Goal: Task Accomplishment & Management: Manage account settings

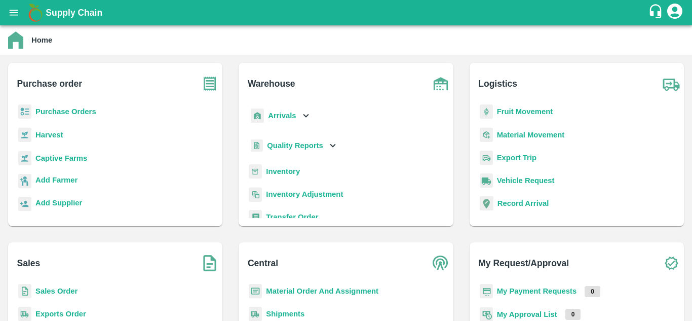
click at [48, 111] on b "Purchase Orders" at bounding box center [65, 111] width 61 height 8
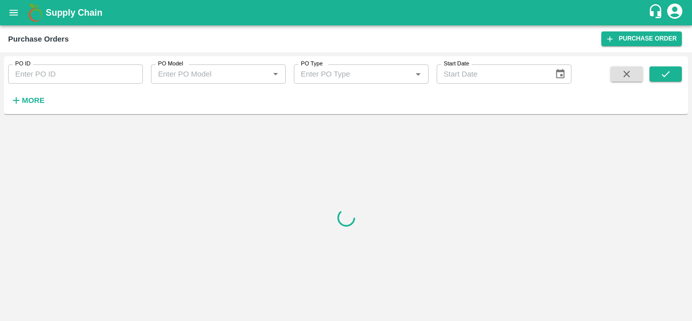
click at [42, 75] on input "PO ID" at bounding box center [75, 73] width 135 height 19
paste input "172992"
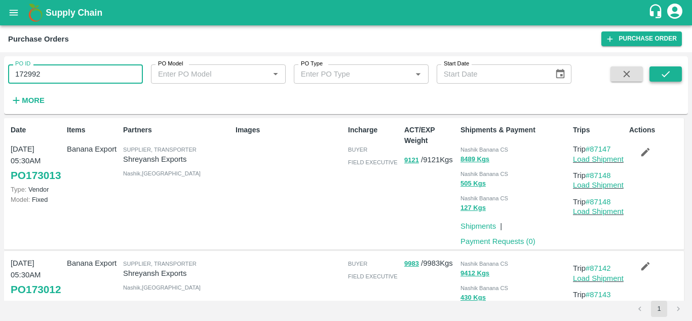
type input "172992"
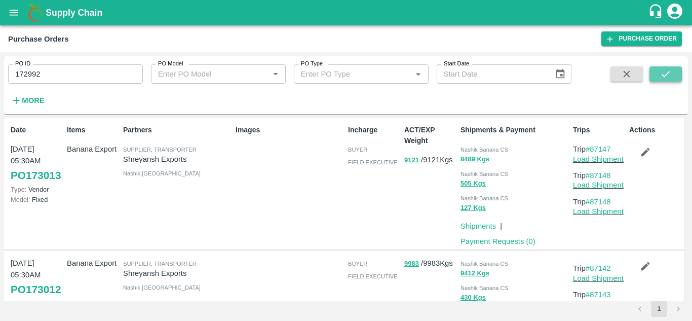
click at [669, 77] on icon "submit" at bounding box center [665, 73] width 11 height 11
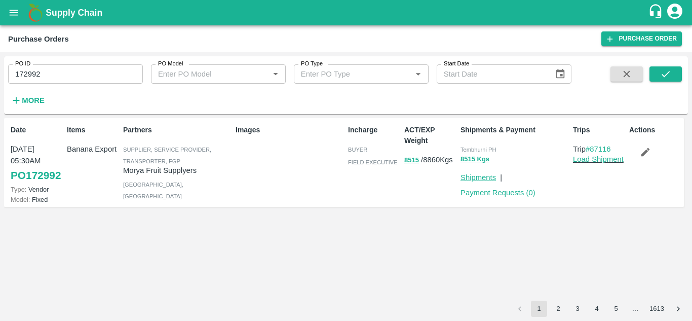
click at [490, 176] on link "Shipments" at bounding box center [478, 177] width 35 height 8
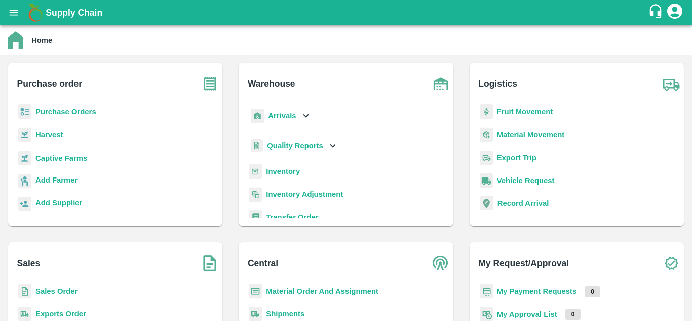
click at [60, 113] on b "Purchase Orders" at bounding box center [65, 111] width 61 height 8
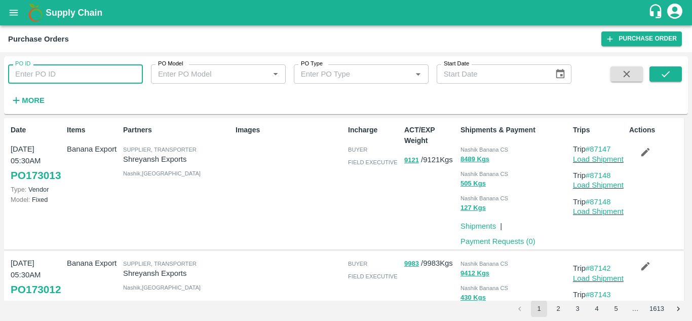
click at [39, 72] on input "PO ID" at bounding box center [75, 73] width 135 height 19
paste input "172992"
type input "172992"
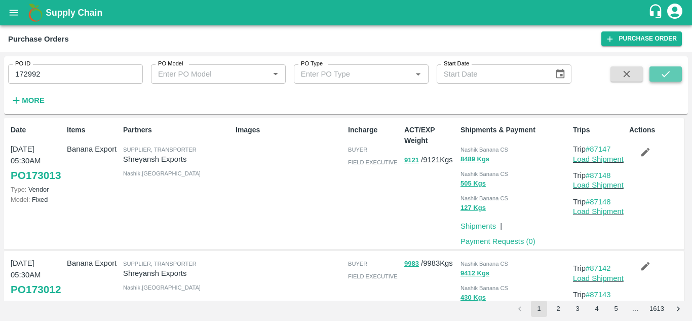
click at [665, 74] on icon "submit" at bounding box center [665, 73] width 11 height 11
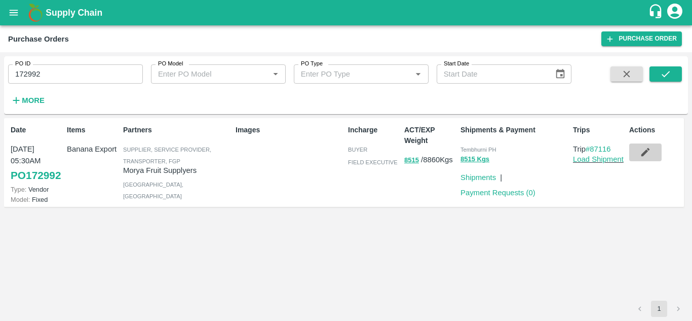
click at [643, 150] on icon "button" at bounding box center [645, 151] width 11 height 11
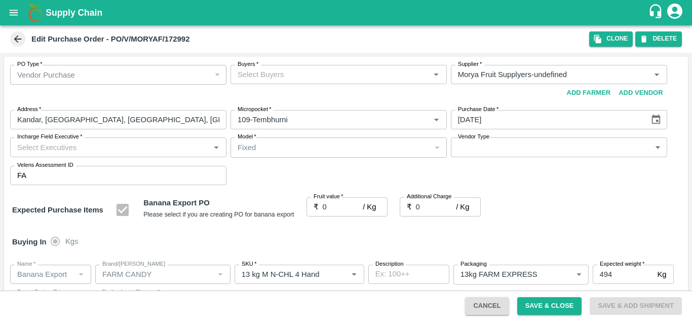
click at [138, 73] on div "Vendor Purchase" at bounding box center [113, 74] width 193 height 11
click at [117, 77] on div "Vendor Purchase" at bounding box center [113, 74] width 193 height 11
click at [68, 62] on div "PO Type   * Vendor Purchase 2 PO Type Buyers   * Buyers   * Supplier   * Suppli…" at bounding box center [346, 125] width 684 height 136
click at [62, 68] on div "Vendor Purchase" at bounding box center [118, 75] width 216 height 20
click at [60, 71] on p "Vendor Purchase" at bounding box center [46, 74] width 58 height 11
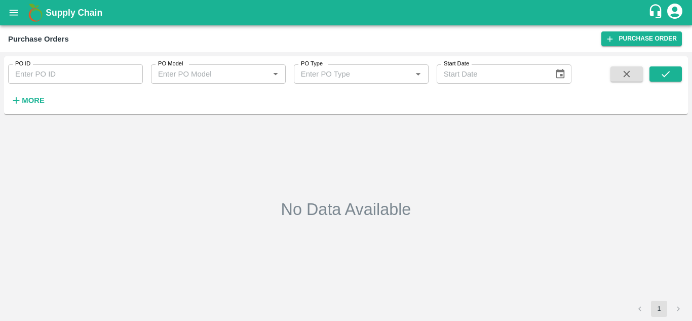
type input "172992"
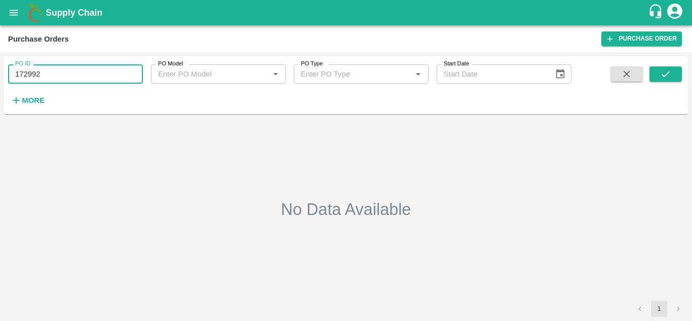
click at [59, 81] on input "172992" at bounding box center [75, 73] width 135 height 19
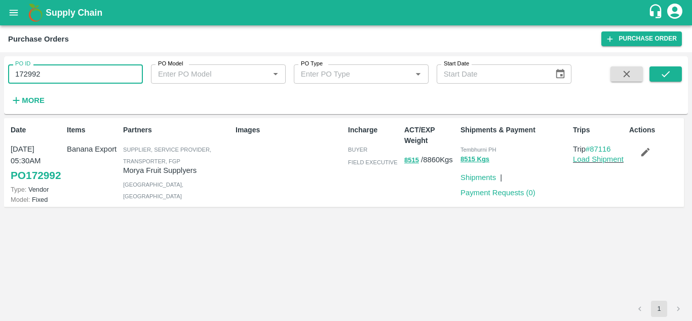
click at [59, 81] on input "172992" at bounding box center [75, 73] width 135 height 19
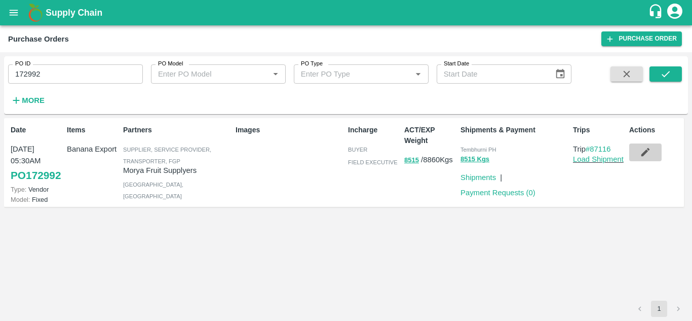
click at [645, 151] on icon "button" at bounding box center [645, 152] width 9 height 9
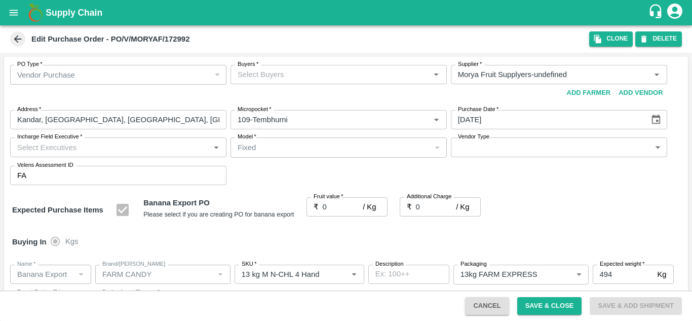
click at [124, 75] on div "Vendor Purchase" at bounding box center [113, 74] width 193 height 11
click at [293, 74] on input "Buyers   *" at bounding box center [331, 74] width 194 height 13
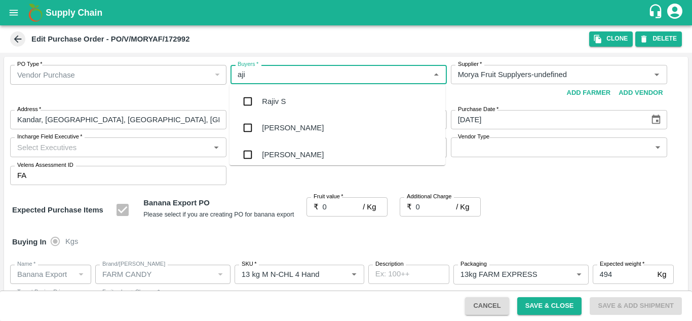
type input "ajit"
click at [268, 105] on div "Ajit Otari" at bounding box center [293, 101] width 62 height 11
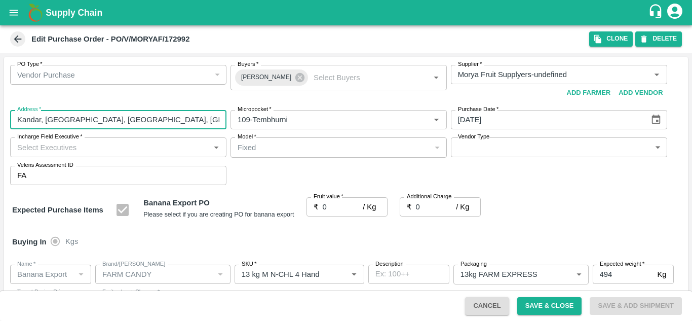
click at [98, 148] on input "Incharge Field Executive   *" at bounding box center [110, 146] width 194 height 13
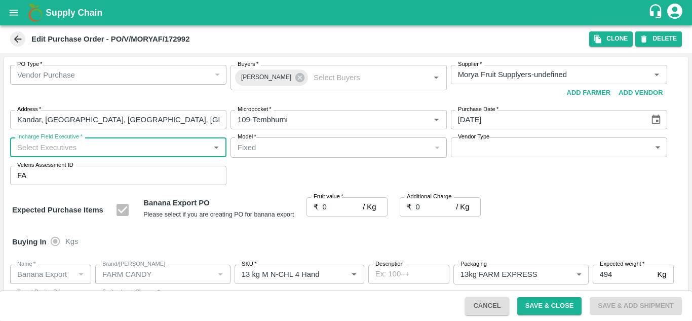
click at [98, 148] on input "Incharge Field Executive   *" at bounding box center [110, 146] width 194 height 13
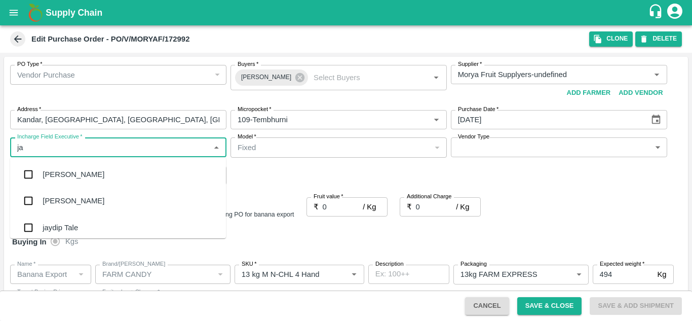
type input "jay"
click at [73, 227] on div "jaydip Tale" at bounding box center [60, 227] width 35 height 11
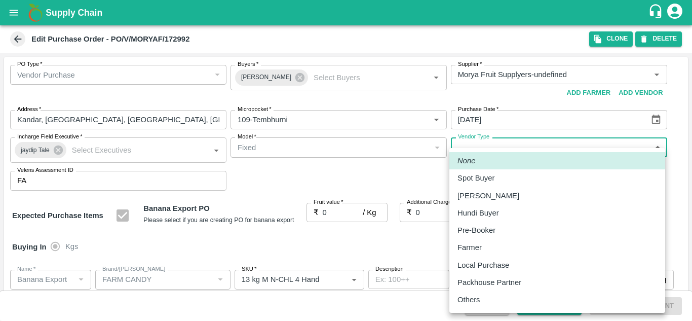
click at [577, 142] on body "Supply Chain Edit Purchase Order - PO/V/MORYAF/172992 Clone DELETE PO Type   * …" at bounding box center [346, 160] width 692 height 321
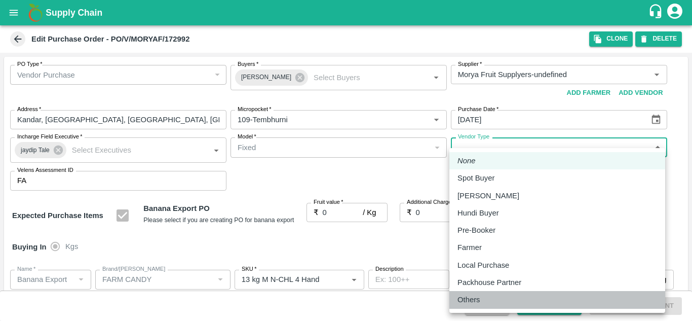
click at [473, 296] on p "Others" at bounding box center [468, 299] width 23 height 11
type input "OTHER"
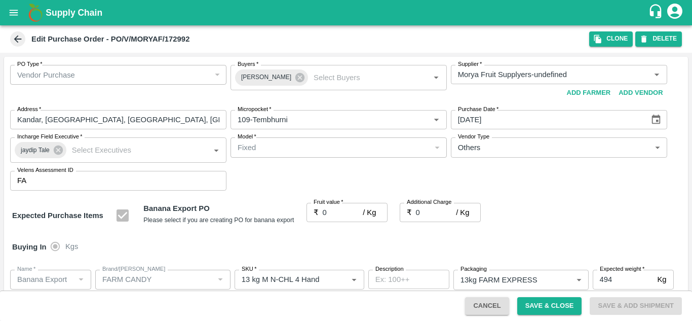
click at [320, 211] on div "₹ 0 / Kg Fruit value" at bounding box center [347, 212] width 81 height 19
type input "2"
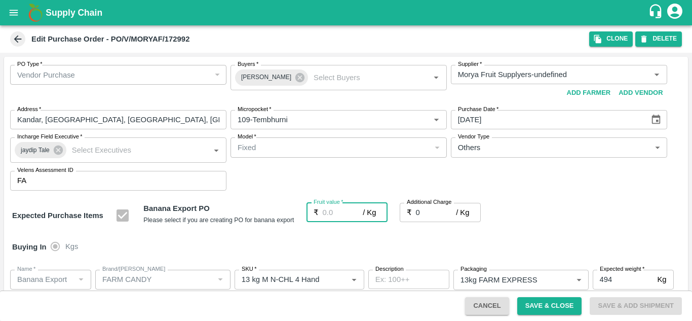
type input "2"
type input "26"
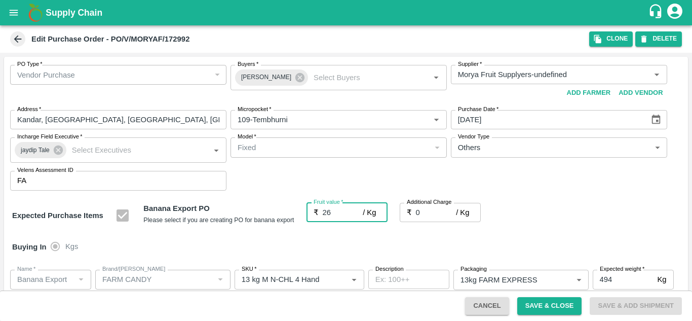
type input "26"
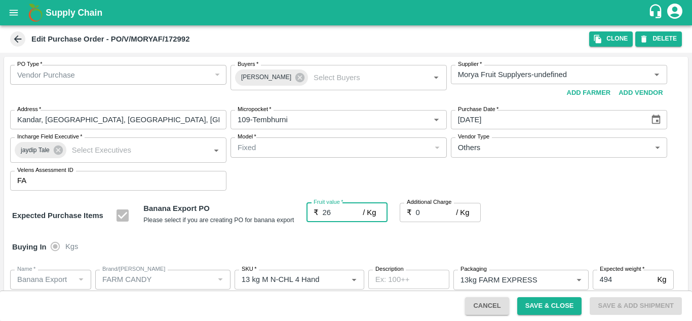
type input "26"
type input "2"
type input "28"
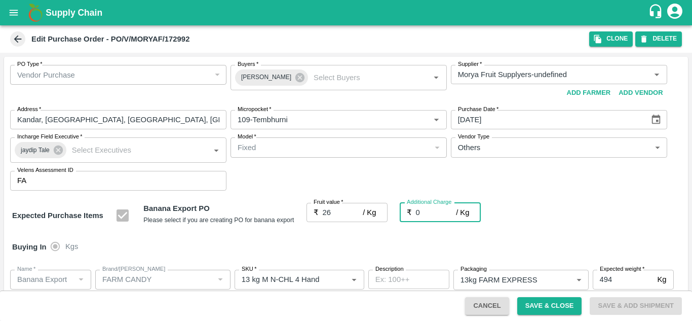
type input "28"
type input "2.7"
type input "28.7"
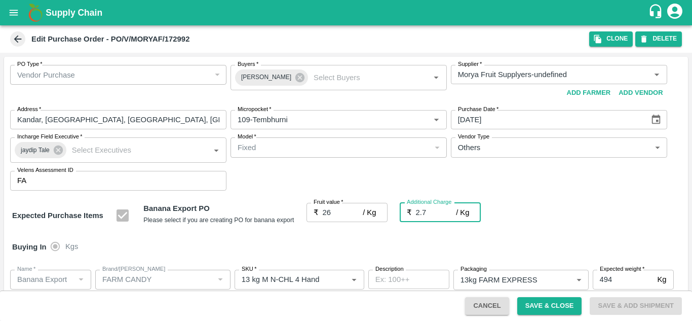
type input "28.7"
type input "2.75"
type input "28.75"
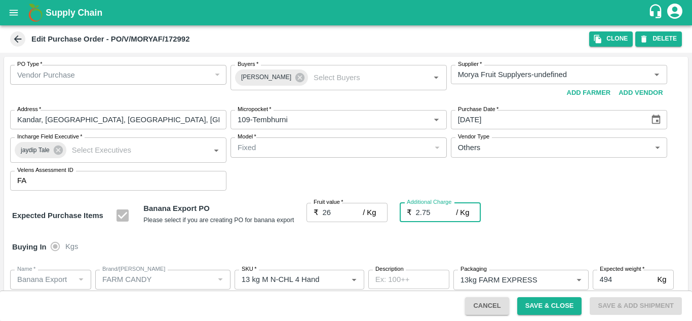
type input "28.75"
type input "2.75"
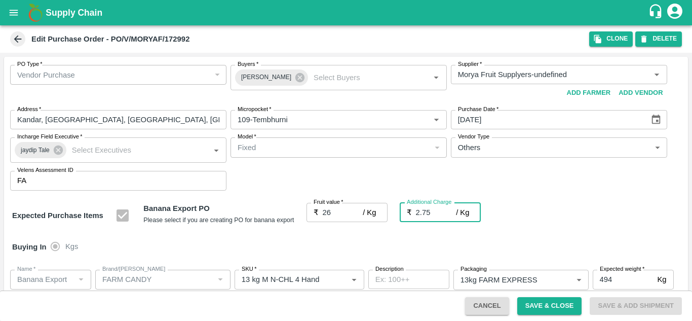
click at [261, 266] on div "Name   * Name   * Brand/Marka Brand/Marka SKU   * SKU   * Description x Descrip…" at bounding box center [346, 296] width 684 height 70
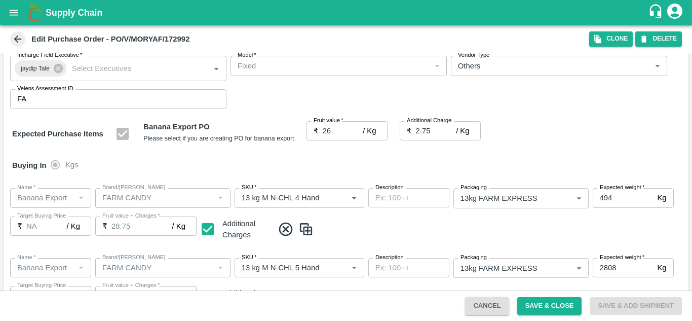
scroll to position [71, 0]
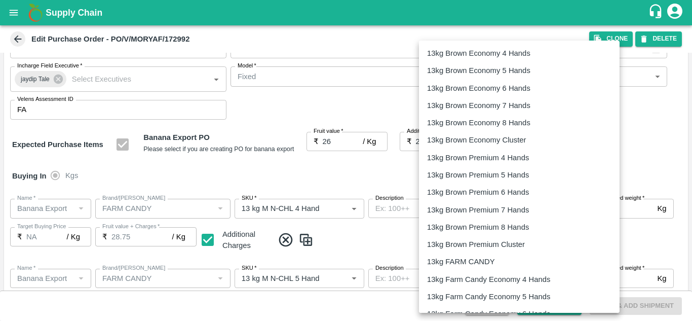
click at [571, 208] on body "Supply Chain Edit Purchase Order - PO/V/MORYAF/172992 Clone DELETE PO Type   * …" at bounding box center [346, 160] width 692 height 321
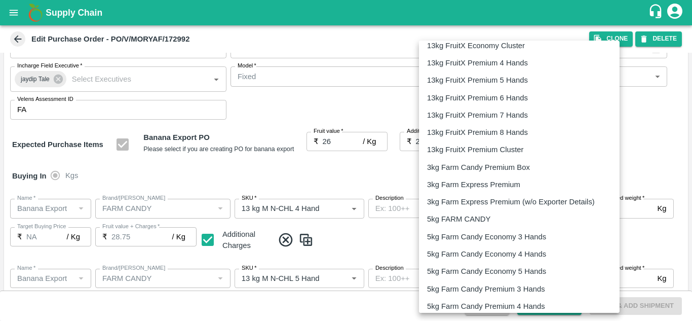
scroll to position [820, 0]
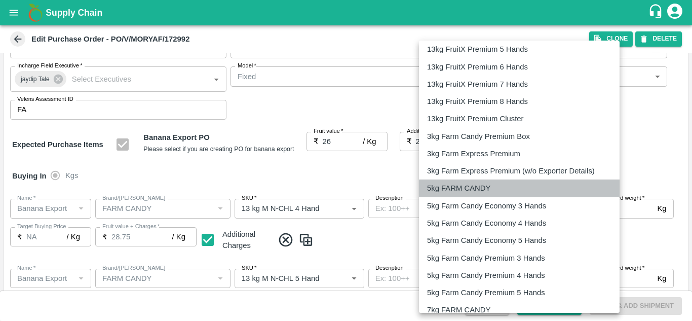
click at [474, 187] on p "5kg FARM CANDY" at bounding box center [458, 187] width 63 height 11
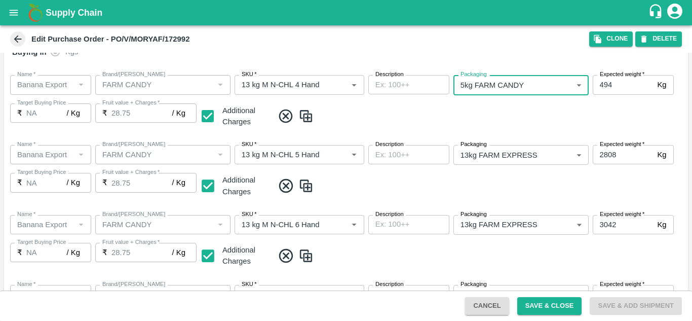
scroll to position [204, 0]
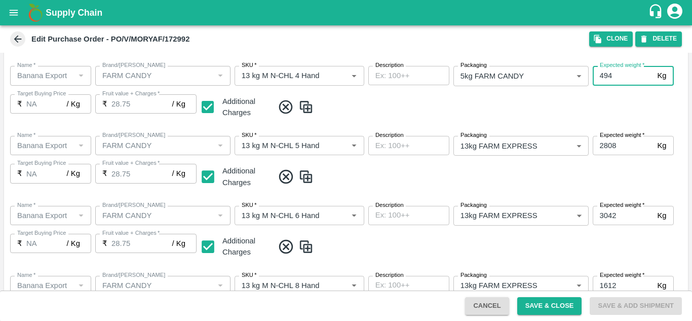
click at [571, 73] on body "Supply Chain Edit Purchase Order - PO/V/MORYAF/172992 Clone DELETE PO Type   * …" at bounding box center [346, 160] width 692 height 321
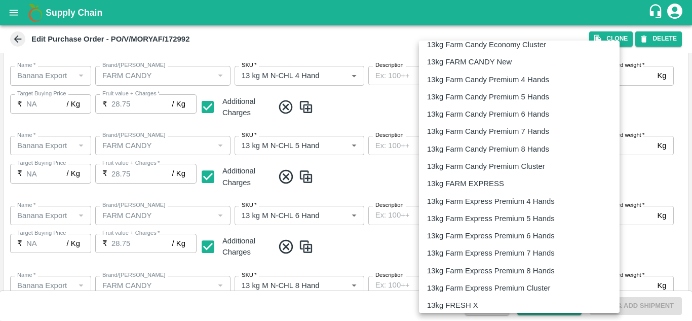
scroll to position [264, 0]
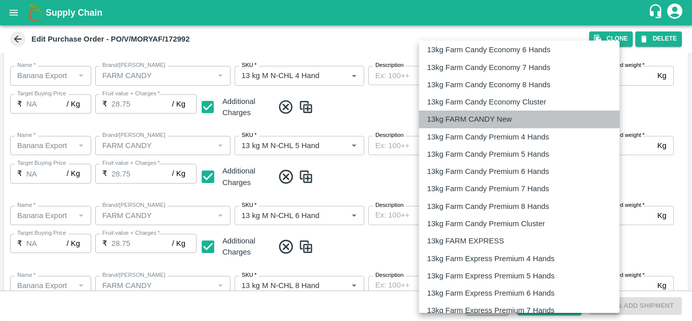
click at [487, 121] on p "13kg FARM CANDY New" at bounding box center [469, 118] width 85 height 11
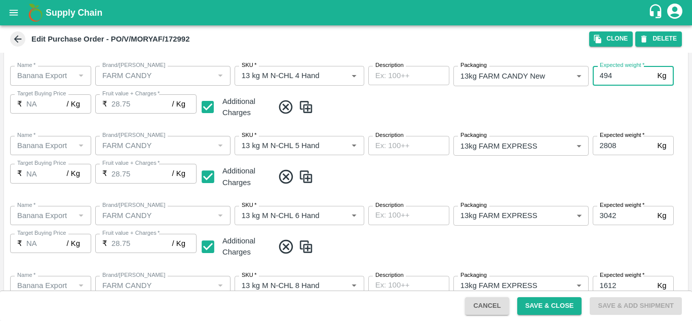
click at [568, 78] on body "Supply Chain Edit Purchase Order - PO/V/MORYAF/172992 Clone DELETE PO Type   * …" at bounding box center [346, 160] width 692 height 321
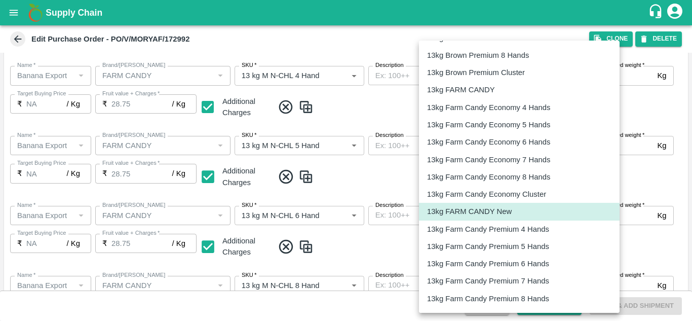
scroll to position [165, 0]
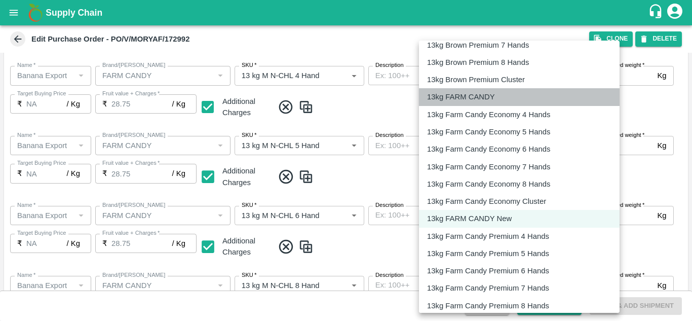
click at [467, 98] on p "13kg FARM CANDY" at bounding box center [461, 96] width 68 height 11
type input "466"
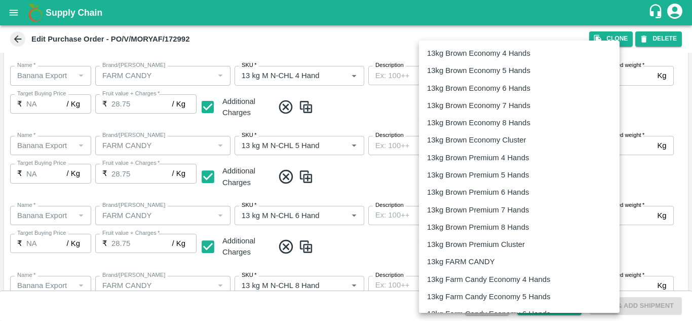
click at [541, 141] on body "Supply Chain Edit Purchase Order - PO/V/MORYAF/172992 Clone DELETE PO Type   * …" at bounding box center [346, 160] width 692 height 321
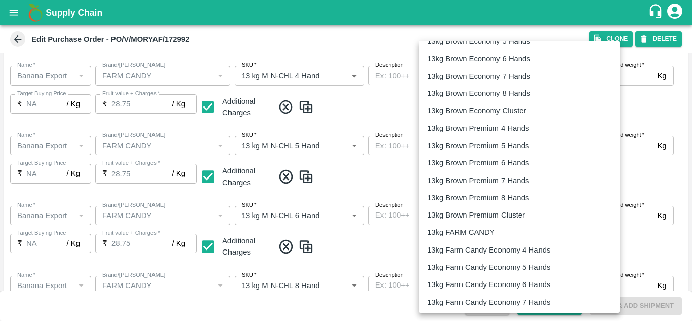
scroll to position [0, 0]
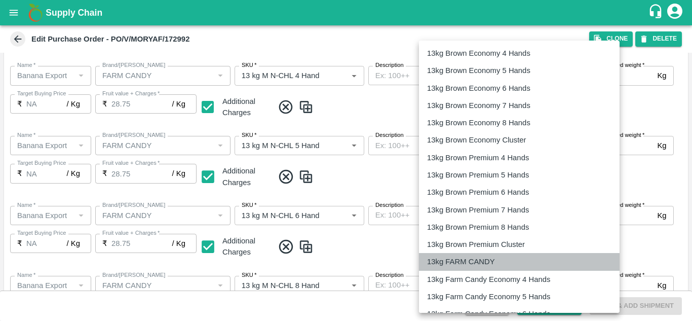
click at [472, 260] on p "13kg FARM CANDY" at bounding box center [461, 261] width 68 height 11
type input "466"
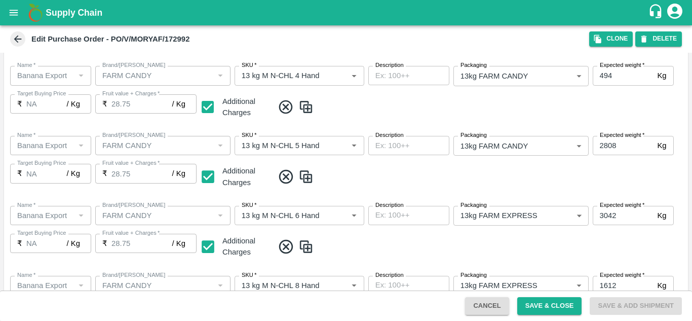
click at [538, 219] on body "Supply Chain Edit Purchase Order - PO/V/MORYAF/172992 Clone DELETE PO Type   * …" at bounding box center [346, 160] width 692 height 321
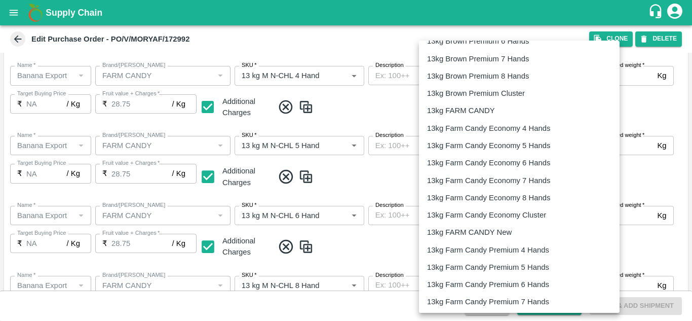
scroll to position [106, 0]
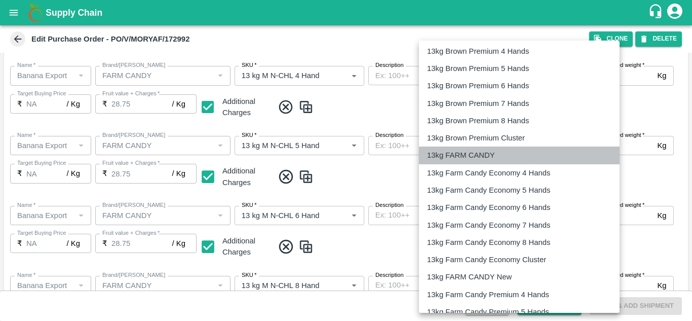
click at [474, 152] on p "13kg FARM CANDY" at bounding box center [461, 154] width 68 height 11
type input "466"
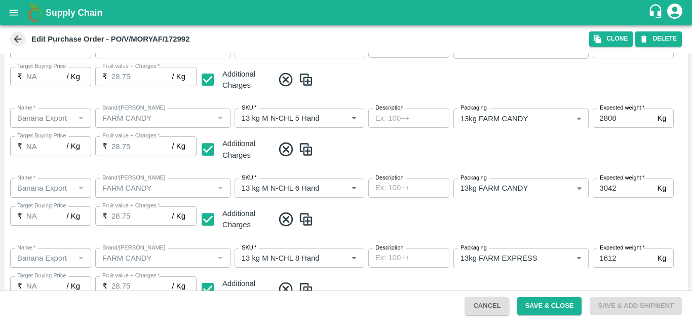
scroll to position [251, 0]
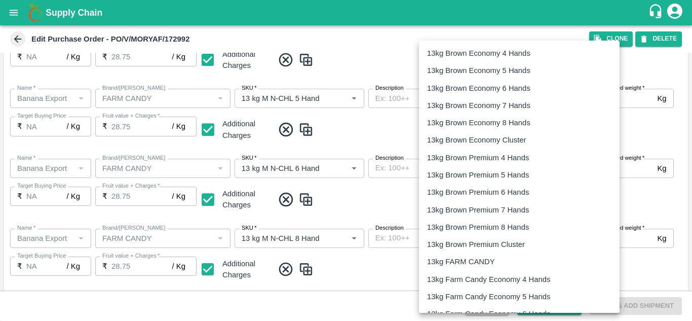
click at [529, 235] on body "Supply Chain Edit Purchase Order - PO/V/MORYAF/172992 Clone DELETE PO Type   * …" at bounding box center [346, 160] width 692 height 321
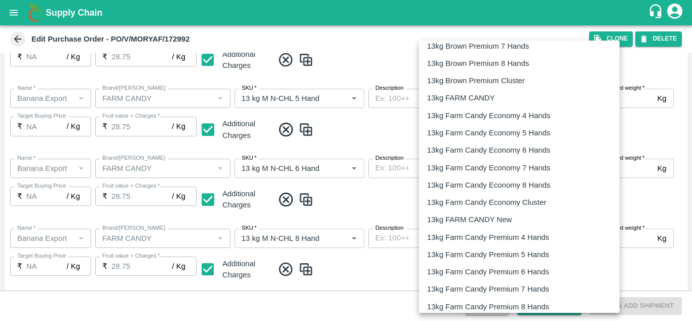
scroll to position [123, 0]
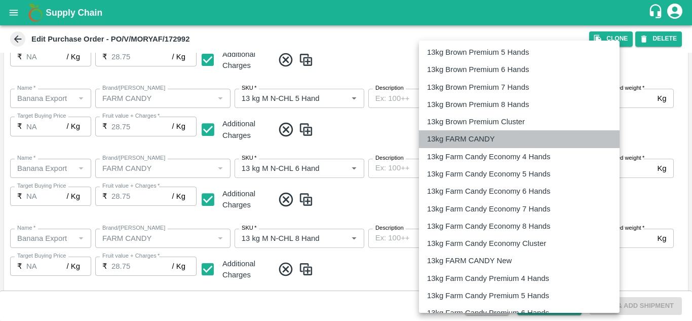
click at [479, 133] on li "13kg FARM CANDY" at bounding box center [519, 138] width 201 height 17
type input "466"
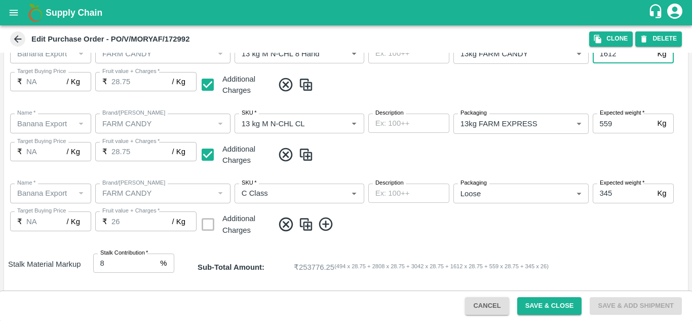
scroll to position [436, 0]
click at [540, 125] on body "Supply Chain Edit Purchase Order - PO/V/MORYAF/172992 Clone DELETE PO Type   * …" at bounding box center [346, 160] width 692 height 321
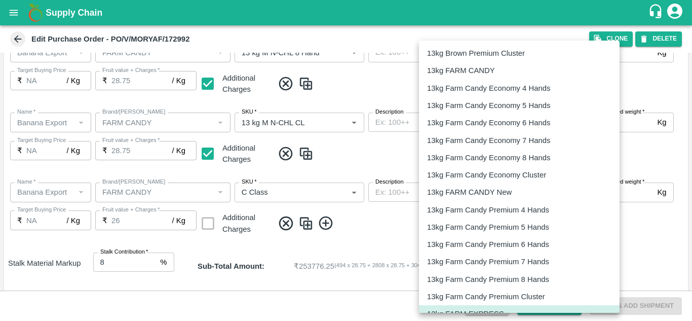
scroll to position [136, 0]
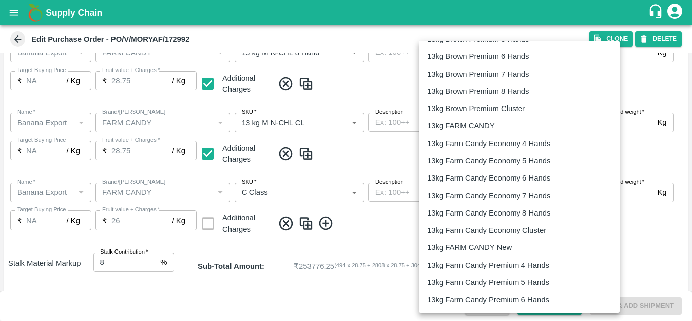
click at [475, 128] on p "13kg FARM CANDY" at bounding box center [461, 125] width 68 height 11
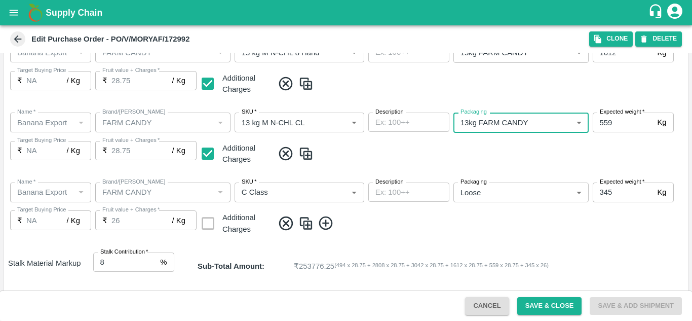
type input "466"
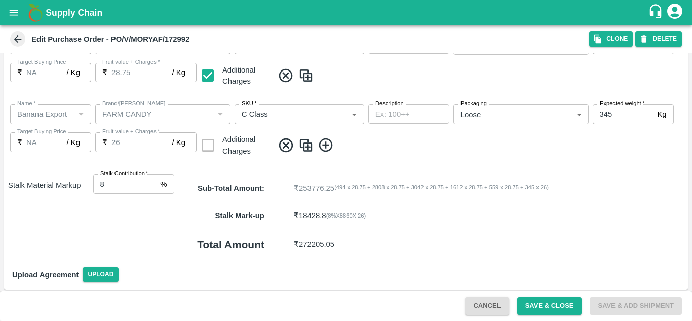
scroll to position [464, 0]
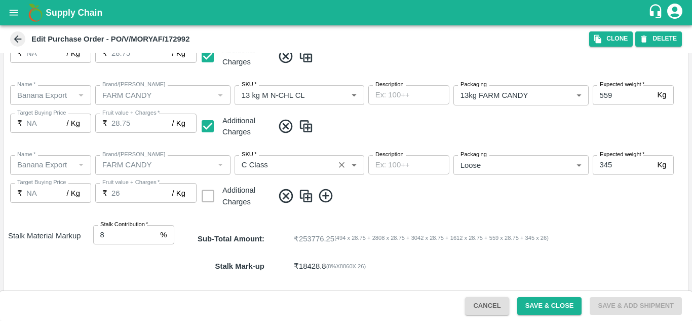
click at [271, 162] on input "SKU   *" at bounding box center [285, 164] width 94 height 13
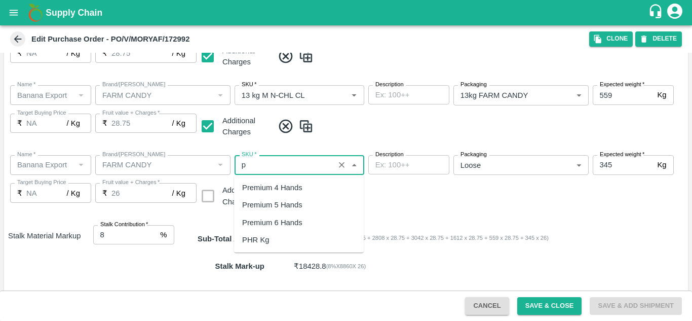
scroll to position [0, 0]
click at [259, 186] on div "PHR Kg" at bounding box center [255, 187] width 27 height 11
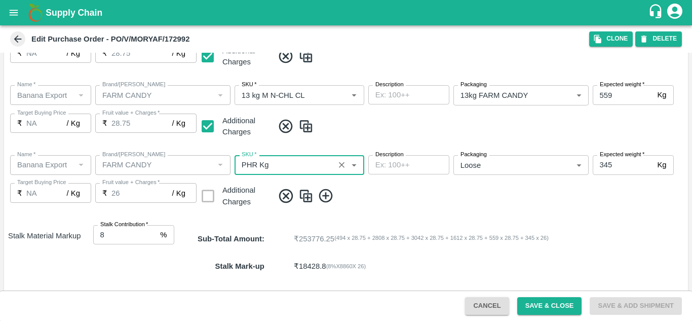
type input "PHR Kg"
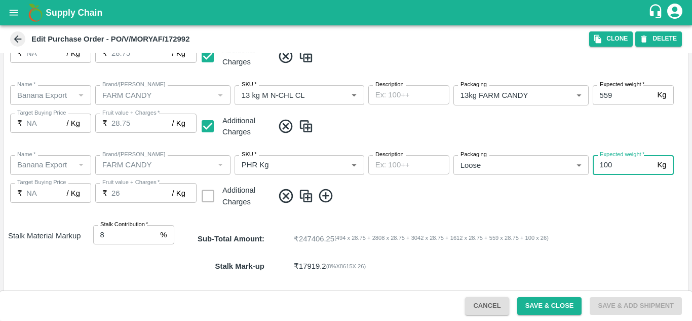
type input "100"
click at [329, 194] on icon at bounding box center [326, 195] width 17 height 17
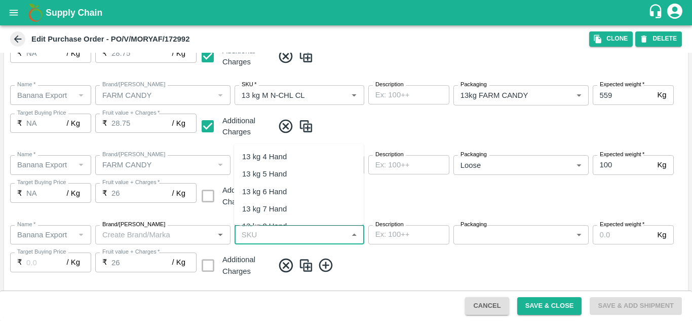
click at [249, 239] on input "SKU   *" at bounding box center [291, 234] width 107 height 13
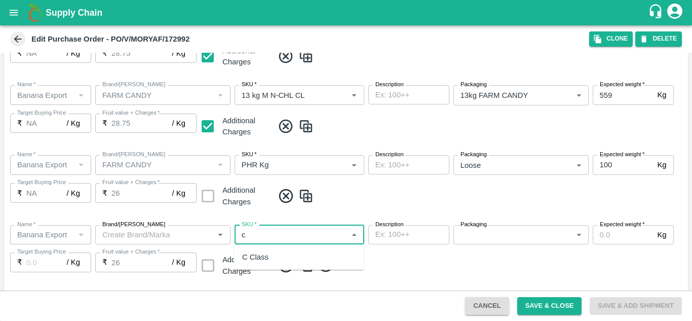
click at [262, 256] on div "C Class" at bounding box center [255, 256] width 26 height 11
type input "C Class"
type input "NA"
type input "C Class"
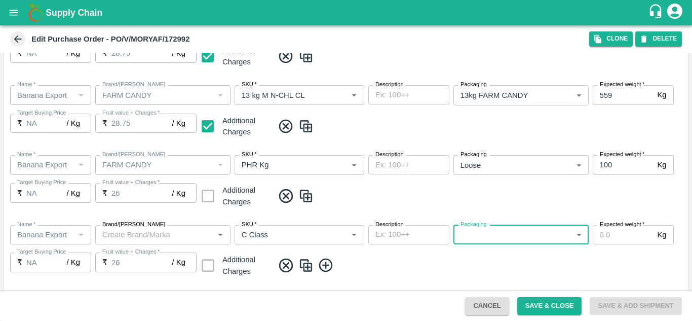
click at [544, 227] on body "Supply Chain Edit Purchase Order - PO/V/MORYAF/172992 Clone DELETE PO Type   * …" at bounding box center [346, 160] width 692 height 321
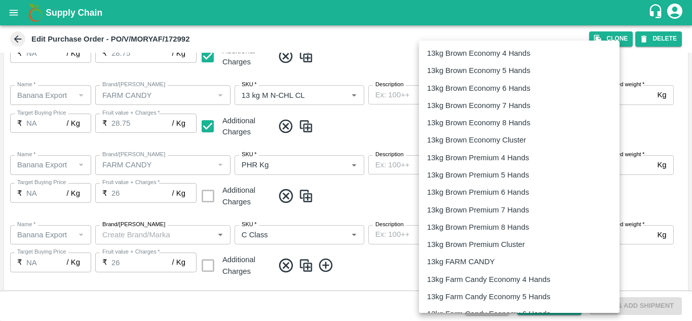
scroll to position [1681, 0]
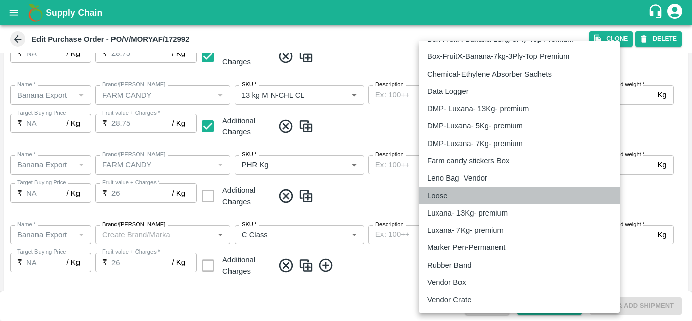
click at [437, 200] on p "Loose" at bounding box center [437, 195] width 20 height 11
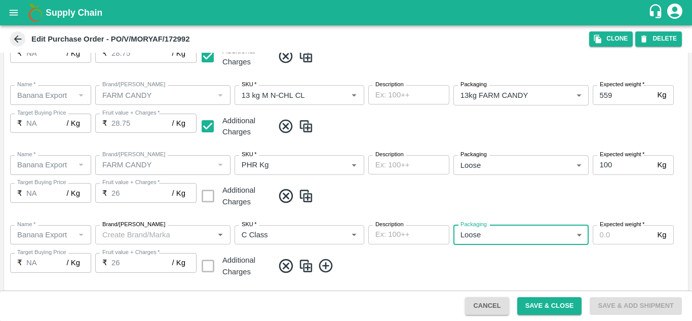
type input "258"
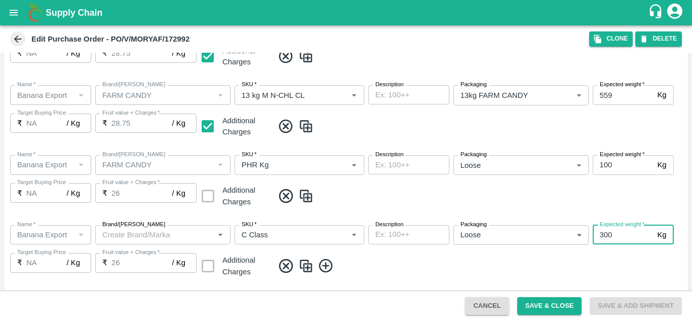
type input "300"
click at [368, 253] on div "Name   * Name   * Brand/Marka Brand/Marka SKU   * SKU   * Description x Descrip…" at bounding box center [346, 252] width 684 height 70
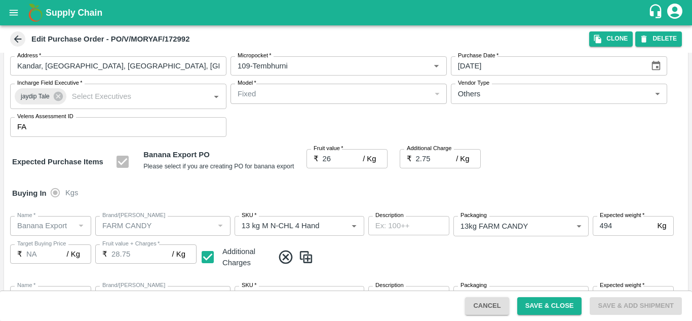
scroll to position [0, 0]
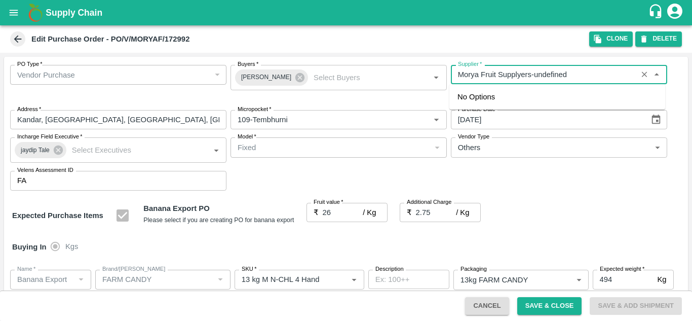
click at [578, 73] on input "Supplier   *" at bounding box center [544, 74] width 180 height 13
click at [589, 74] on input "Supplier   *" at bounding box center [544, 74] width 180 height 13
click at [653, 76] on icon "Close" at bounding box center [656, 74] width 11 height 11
click at [653, 76] on icon "Open" at bounding box center [656, 74] width 11 height 11
click at [569, 71] on input "Supplier   *" at bounding box center [544, 74] width 180 height 13
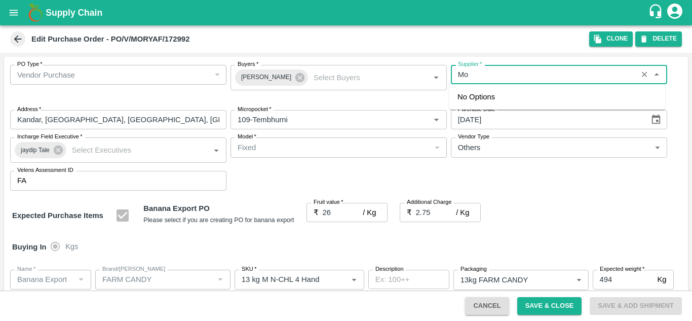
type input "M"
type input "m"
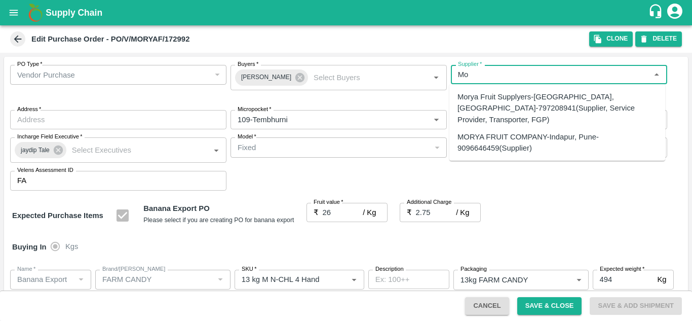
click at [527, 103] on div "Morya Fruit Supplyers-Kandar, Solapur-797208941(Supplier, Service Provider, Tra…" at bounding box center [557, 108] width 200 height 34
type input "Morya Fruit Supplyers-Kandar, Solapur-797208941(Supplier, Service Provider, Tra…"
type input "Kandar, Solapur, Karmala, Maharashtra"
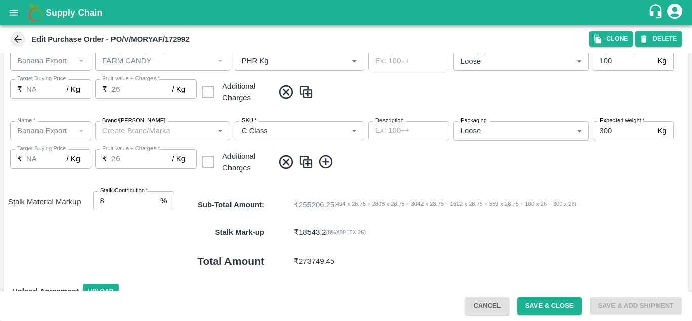
scroll to position [568, 0]
type input "Morya Fruit Supplyers-Kandar, Solapur-797208941(Supplier, Service Provider, Tra…"
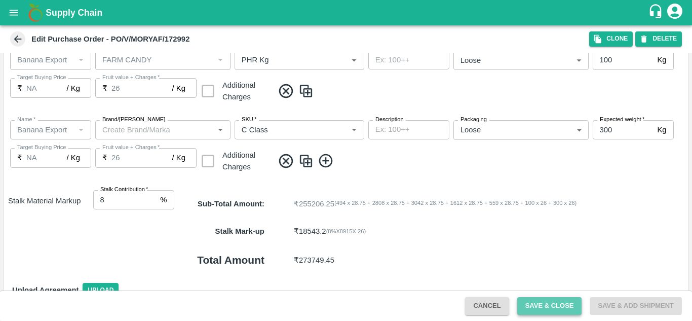
click at [541, 303] on button "Save & Close" at bounding box center [549, 306] width 65 height 18
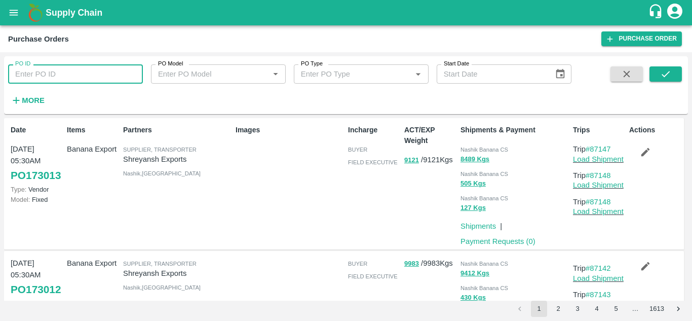
click at [56, 72] on input "PO ID" at bounding box center [75, 73] width 135 height 19
paste input "172992"
type input "172992"
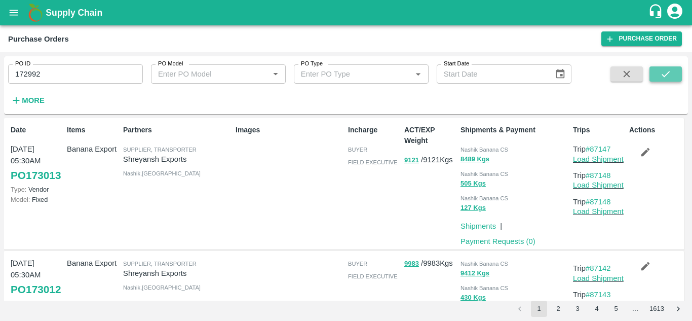
click at [678, 76] on button "submit" at bounding box center [665, 73] width 32 height 15
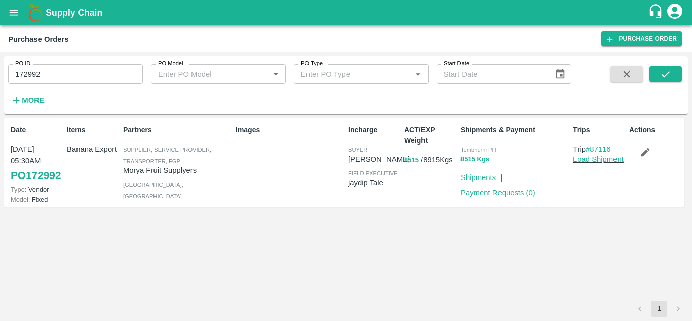
click at [486, 176] on link "Shipments" at bounding box center [478, 177] width 35 height 8
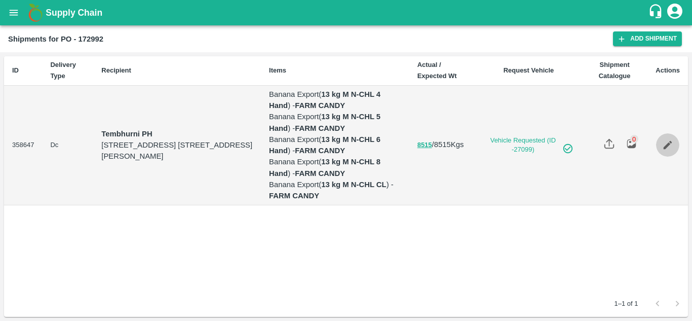
click at [669, 146] on icon "Edit" at bounding box center [667, 144] width 11 height 11
click at [660, 34] on link "Add Shipment" at bounding box center [647, 38] width 69 height 15
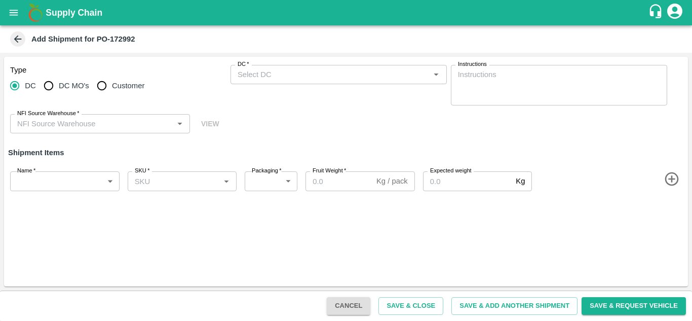
type input "54065-Morya Fruit Supplyers"
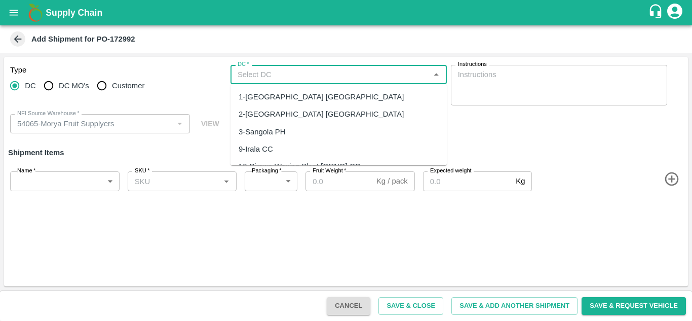
click at [269, 79] on input "DC   *" at bounding box center [331, 74] width 194 height 13
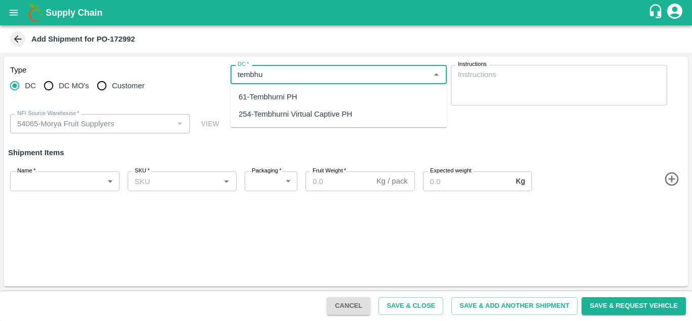
click at [274, 98] on div "61-Tembhurni PH" at bounding box center [268, 96] width 59 height 11
type input "61-Tembhurni PH"
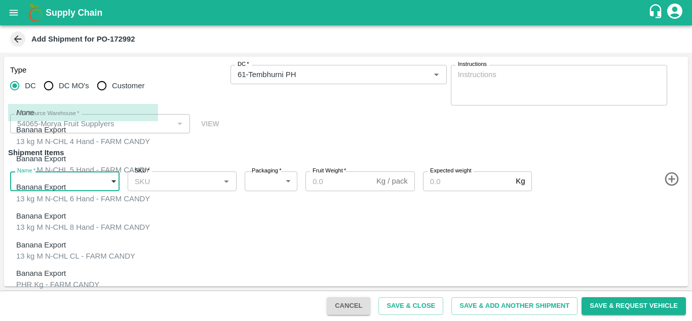
click at [82, 184] on body "Supply Chain Add Shipment for PO-172992 Type DC DC MO's Customer DC   * DC   * …" at bounding box center [346, 160] width 692 height 321
click at [59, 279] on div "PHR Kg - FARM CANDY" at bounding box center [57, 284] width 83 height 11
type input "1971979"
type input "258"
type input "345"
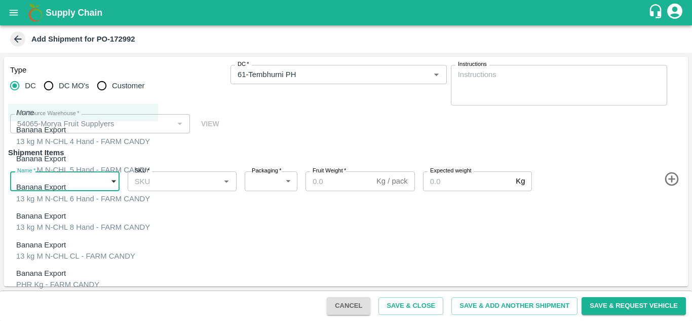
type input "100"
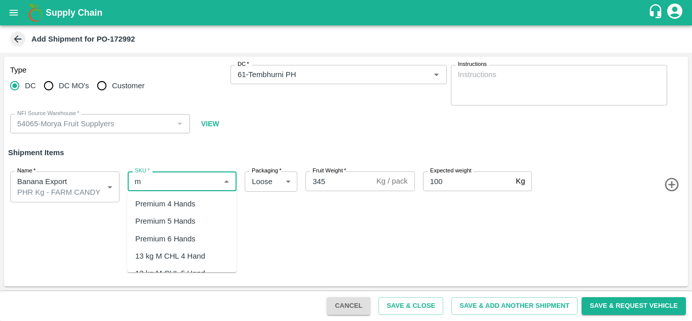
type input "m"
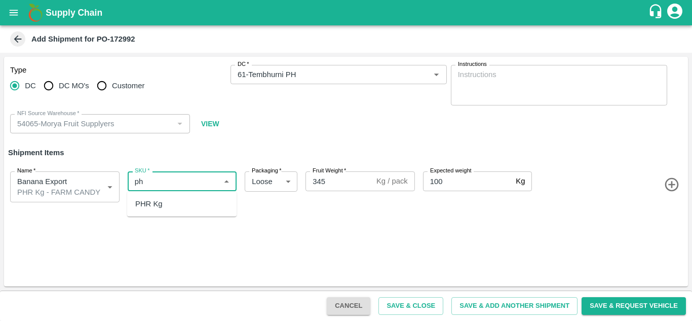
click at [154, 203] on div "PHR Kg" at bounding box center [148, 203] width 27 height 11
type input "PHR Kg"
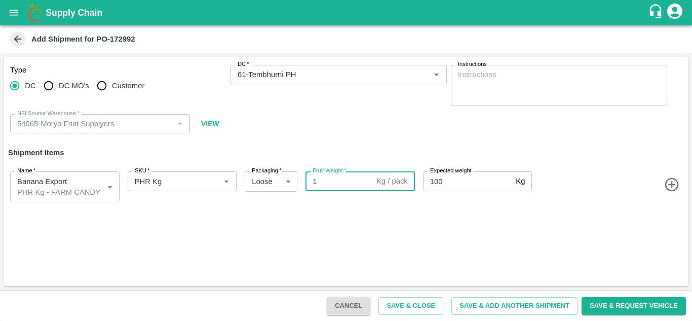
type input "1"
click at [518, 304] on button "Save & Add Another Shipment" at bounding box center [514, 306] width 126 height 18
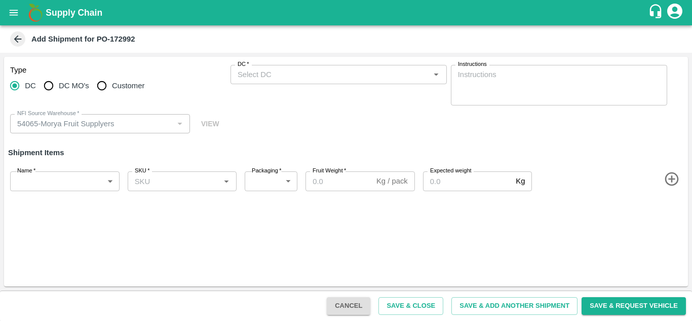
type input "54065-Morya Fruit Supplyers"
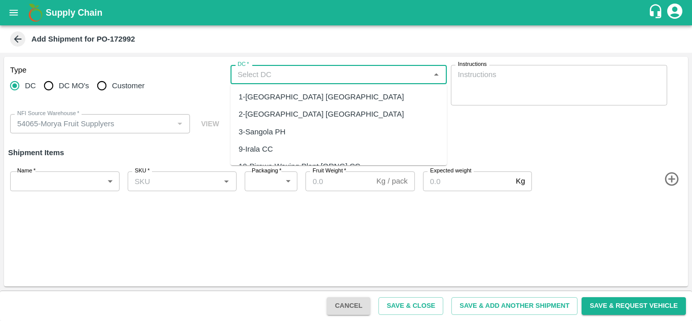
click at [246, 69] on input "DC   *" at bounding box center [331, 74] width 194 height 13
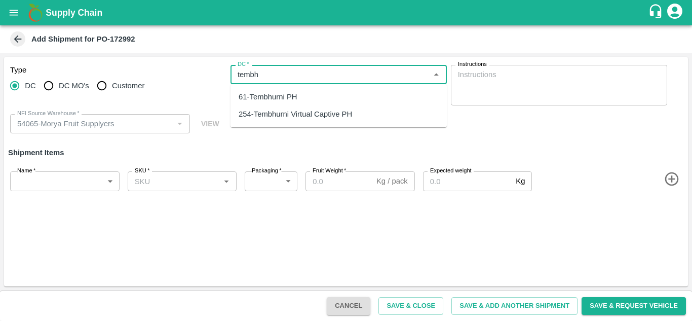
click at [275, 93] on div "61-Tembhurni PH" at bounding box center [268, 96] width 59 height 11
type input "61-Tembhurni PH"
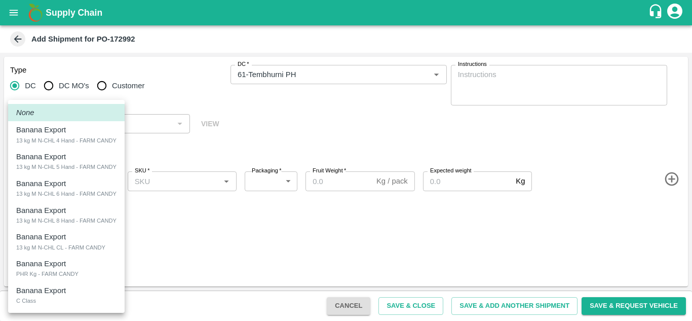
click at [79, 186] on body "Supply Chain Add Shipment for PO-172992 Type DC DC MO's Customer DC   * DC   * …" at bounding box center [346, 160] width 692 height 321
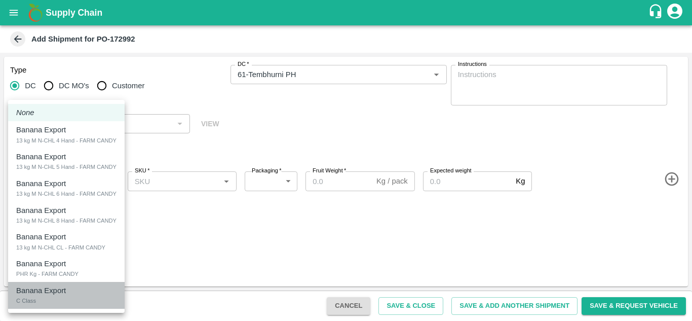
click at [28, 289] on p "Banana Export" at bounding box center [41, 290] width 50 height 11
type input "1974350"
type input "258"
type input "300"
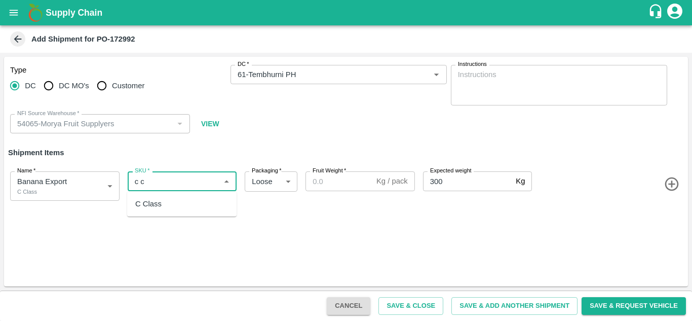
click at [151, 205] on div "C Class" at bounding box center [148, 203] width 26 height 11
type input "C Class"
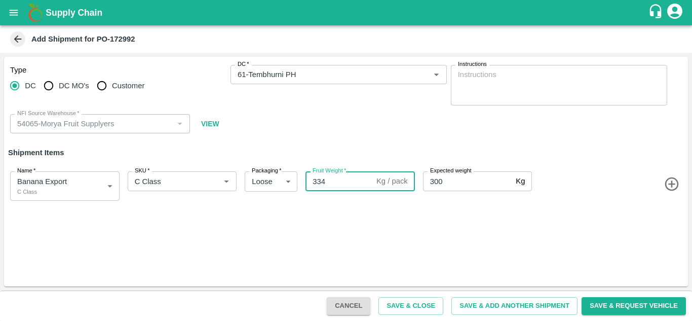
type input "334"
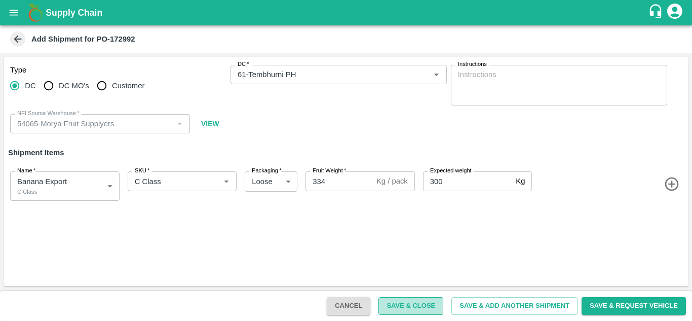
click at [402, 312] on button "Save & Close" at bounding box center [410, 306] width 65 height 18
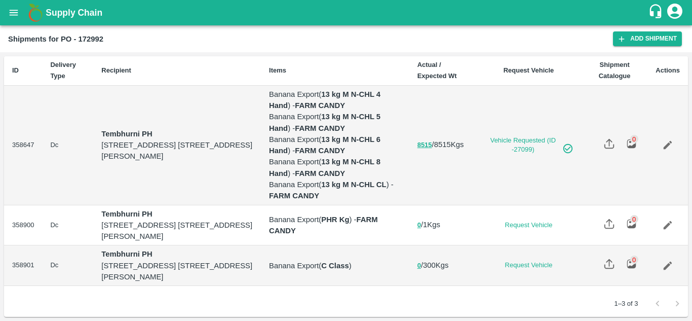
scroll to position [18, 0]
click at [664, 141] on icon "Edit" at bounding box center [668, 145] width 9 height 9
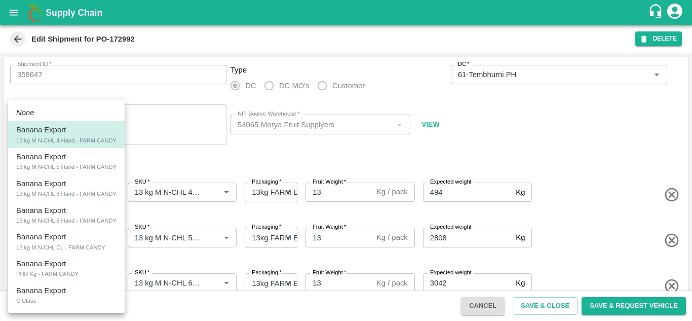
click at [82, 201] on body "Supply Chain Edit Shipment for PO-172992 DELETE Shipment ID   * 358647 Shipment…" at bounding box center [346, 160] width 692 height 321
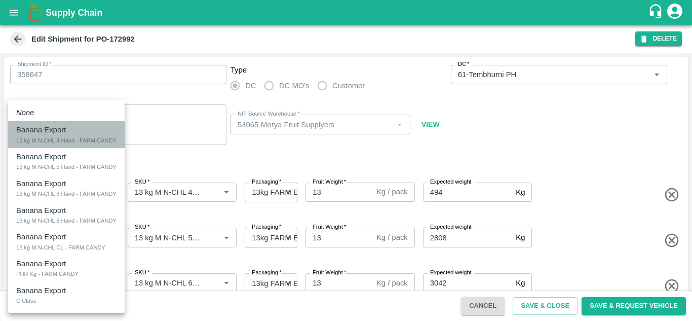
click at [80, 138] on div "13 kg M N-CHL 4 Hand - FARM CANDY" at bounding box center [66, 140] width 100 height 9
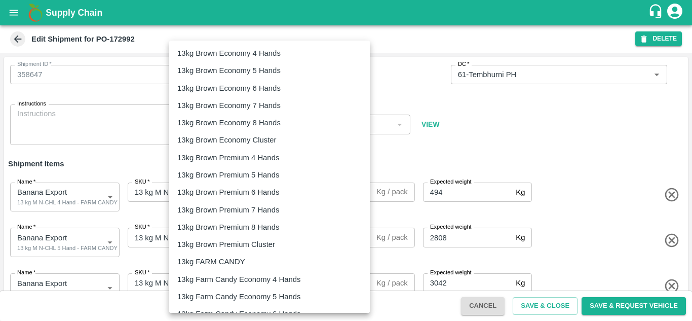
click at [286, 185] on body "Supply Chain Edit Shipment for PO-172992 DELETE Shipment ID   * 358647 Shipment…" at bounding box center [346, 160] width 692 height 321
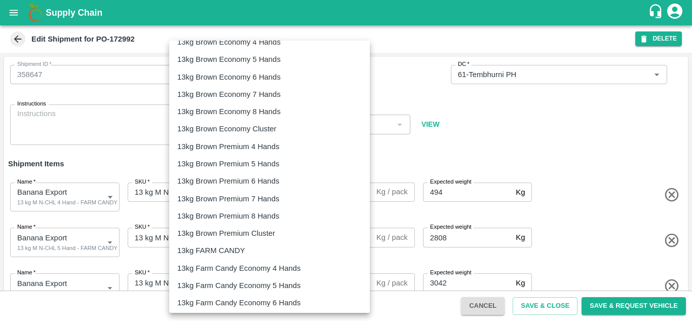
scroll to position [11, 0]
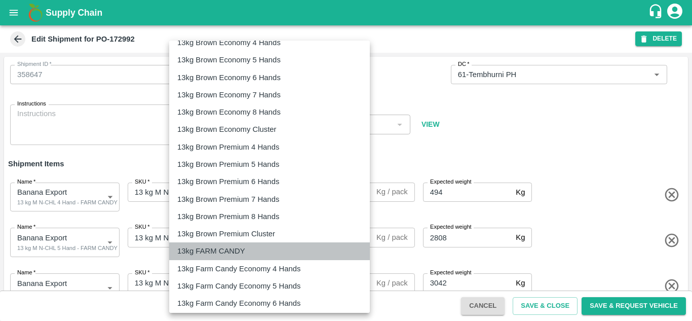
click at [223, 253] on p "13kg FARM CANDY" at bounding box center [211, 250] width 68 height 11
type input "466"
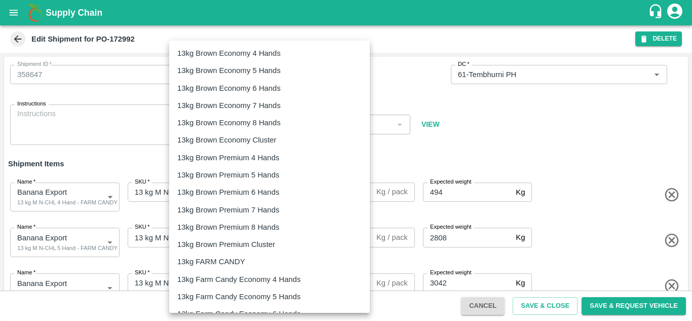
click at [254, 233] on body "Supply Chain Edit Shipment for PO-172992 DELETE Shipment ID   * 358647 Shipment…" at bounding box center [346, 160] width 692 height 321
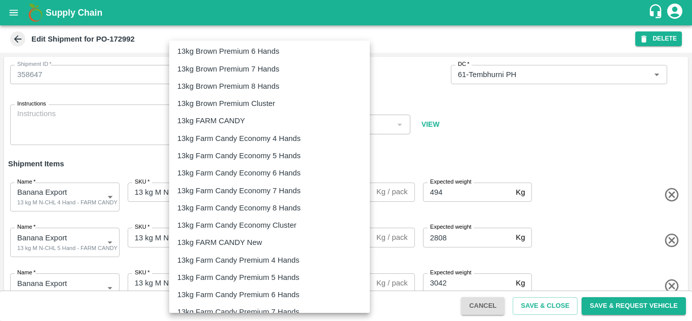
scroll to position [140, 0]
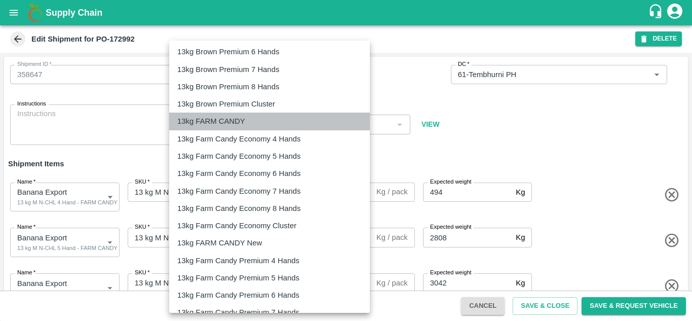
click at [242, 121] on p "13kg FARM CANDY" at bounding box center [211, 121] width 68 height 11
type input "466"
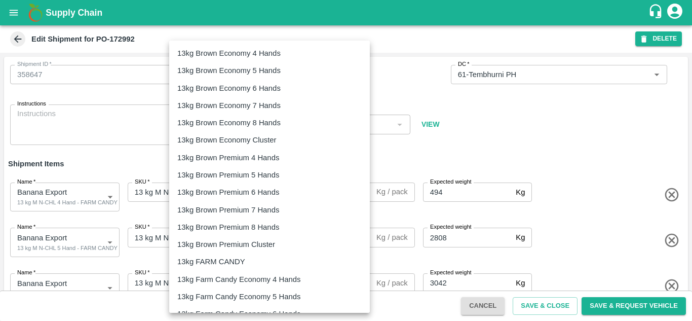
click at [263, 280] on body "Supply Chain Edit Shipment for PO-172992 DELETE Shipment ID   * 358647 Shipment…" at bounding box center [346, 160] width 692 height 321
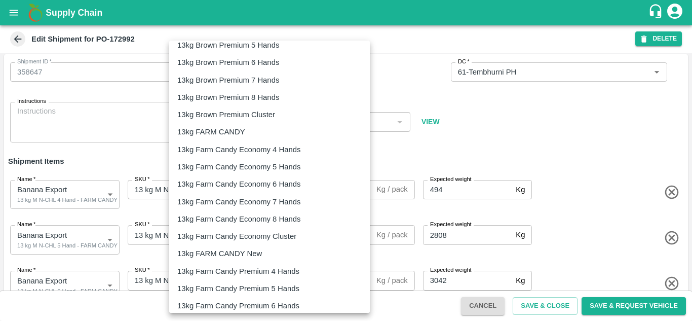
scroll to position [129, 0]
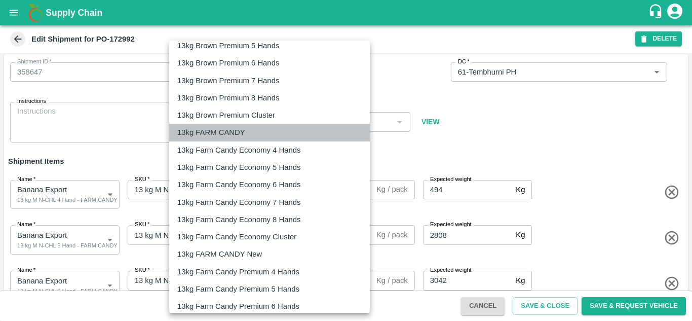
click at [233, 126] on li "13kg FARM CANDY" at bounding box center [269, 132] width 201 height 17
type input "466"
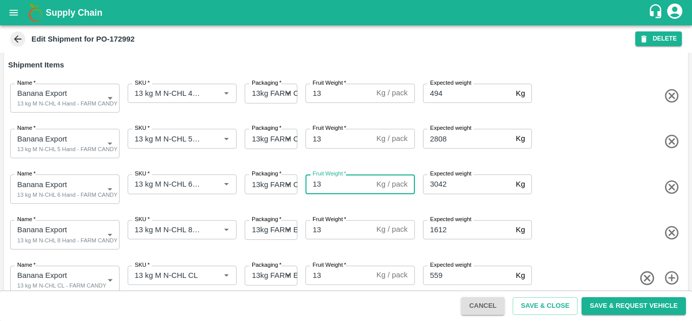
scroll to position [115, 0]
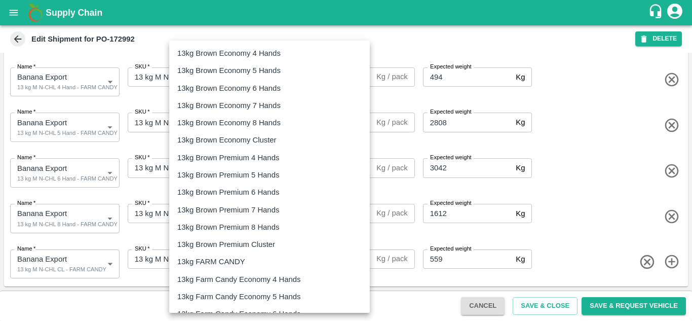
click at [285, 206] on body "Supply Chain Edit Shipment for PO-172992 DELETE Shipment ID   * 358647 Shipment…" at bounding box center [346, 160] width 692 height 321
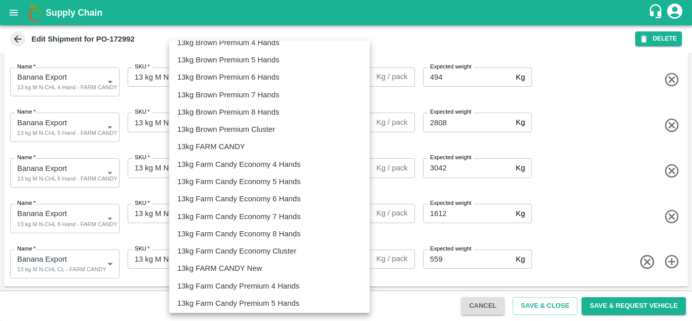
scroll to position [114, 0]
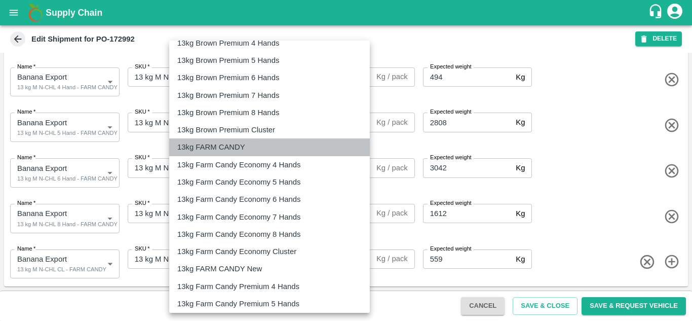
click at [227, 145] on p "13kg FARM CANDY" at bounding box center [211, 146] width 68 height 11
type input "466"
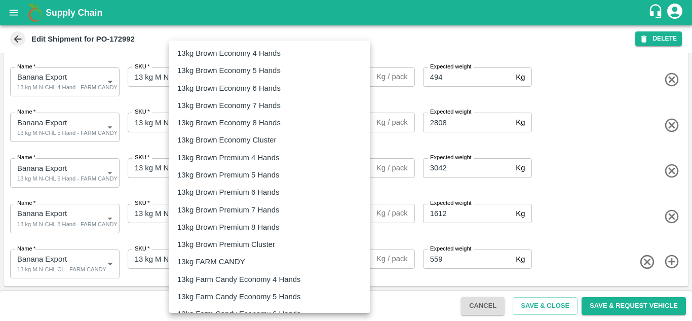
click at [279, 260] on body "Supply Chain Edit Shipment for PO-172992 DELETE Shipment ID   * 358647 Shipment…" at bounding box center [346, 160] width 692 height 321
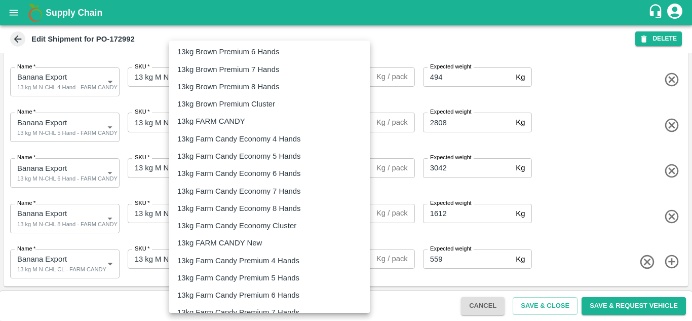
scroll to position [140, 0]
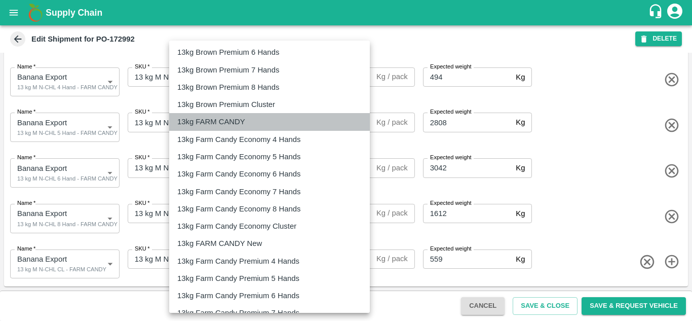
click at [231, 119] on p "13kg FARM CANDY" at bounding box center [211, 121] width 68 height 11
type input "466"
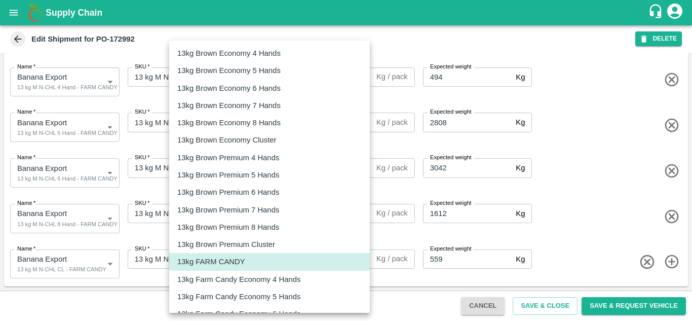
click at [280, 81] on body "Supply Chain Edit Shipment for PO-172992 DELETE Shipment ID   * 358647 Shipment…" at bounding box center [346, 160] width 692 height 321
click at [613, 231] on div at bounding box center [346, 160] width 692 height 321
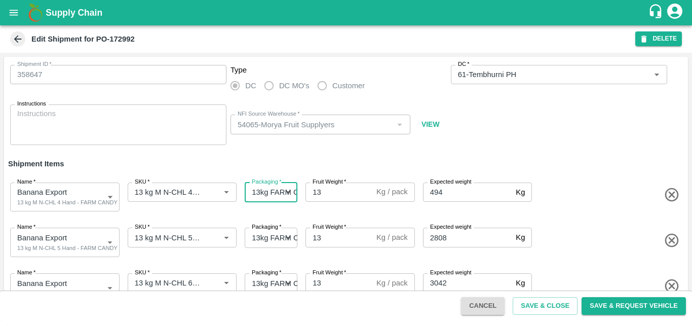
scroll to position [115, 0]
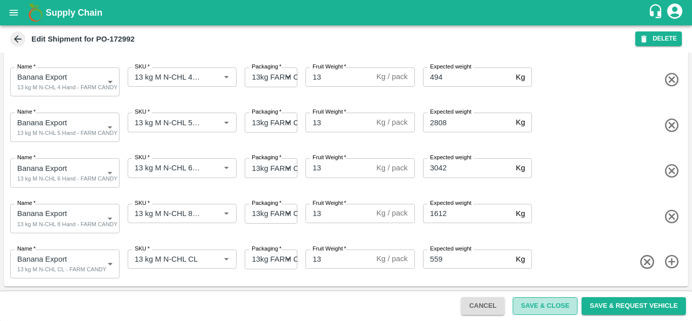
click at [545, 303] on button "Save & Close" at bounding box center [545, 306] width 65 height 18
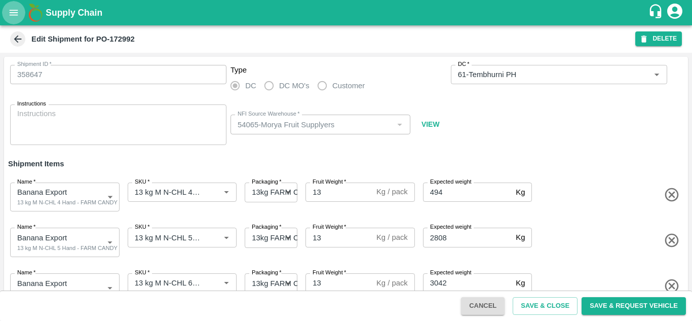
click at [12, 15] on icon "open drawer" at bounding box center [14, 13] width 9 height 6
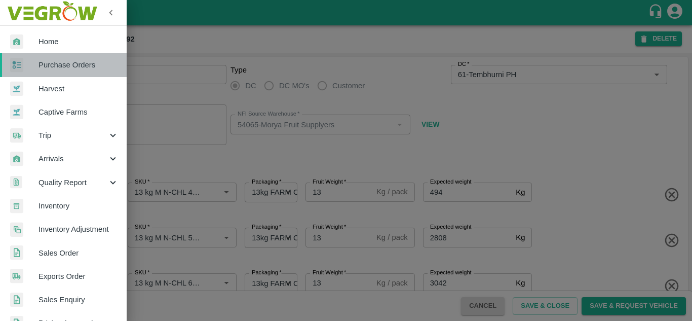
click at [74, 66] on span "Purchase Orders" at bounding box center [79, 64] width 80 height 11
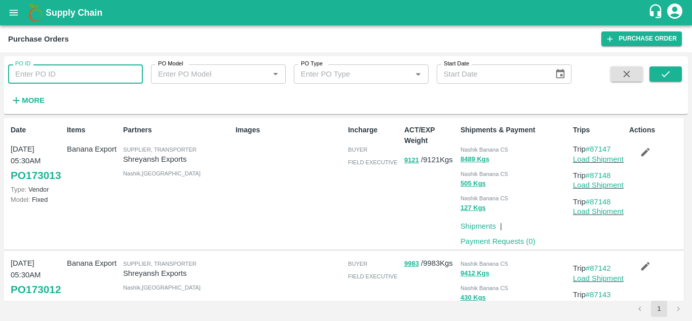
click at [26, 79] on input "PO ID" at bounding box center [75, 73] width 135 height 19
paste input "172992"
type input "172992"
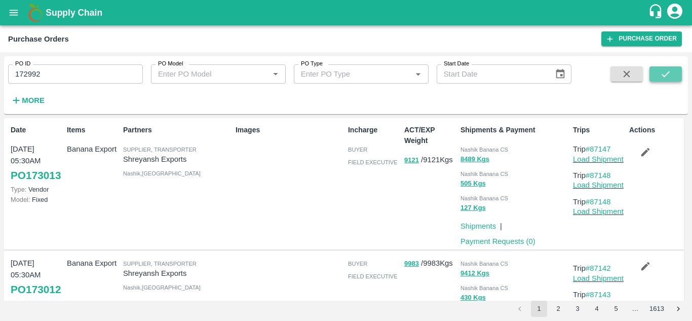
click at [669, 74] on icon "submit" at bounding box center [665, 73] width 11 height 11
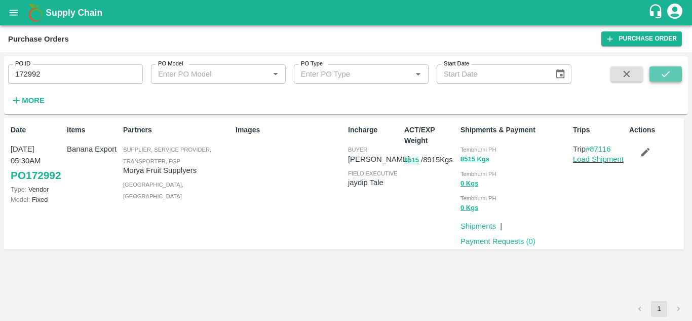
click at [663, 72] on icon "submit" at bounding box center [665, 73] width 11 height 11
click at [478, 228] on link "Shipments" at bounding box center [478, 226] width 35 height 8
click at [12, 12] on icon "open drawer" at bounding box center [13, 12] width 11 height 11
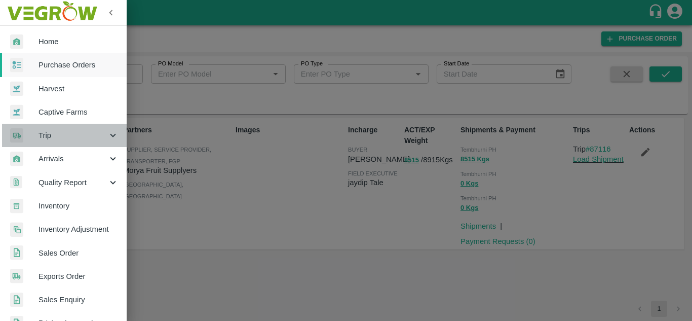
click at [64, 134] on span "Trip" at bounding box center [73, 135] width 69 height 11
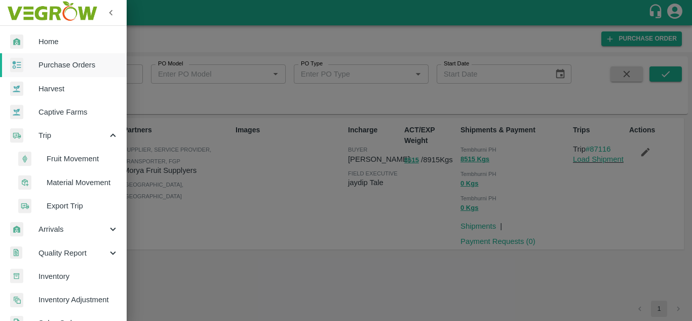
click at [69, 160] on span "Fruit Movement" at bounding box center [83, 158] width 72 height 11
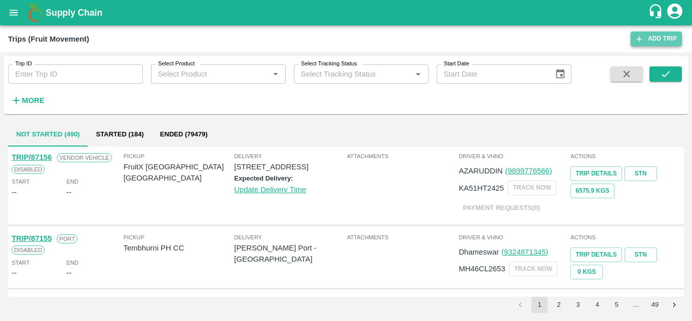
click at [663, 34] on link "Add Trip" at bounding box center [656, 38] width 51 height 15
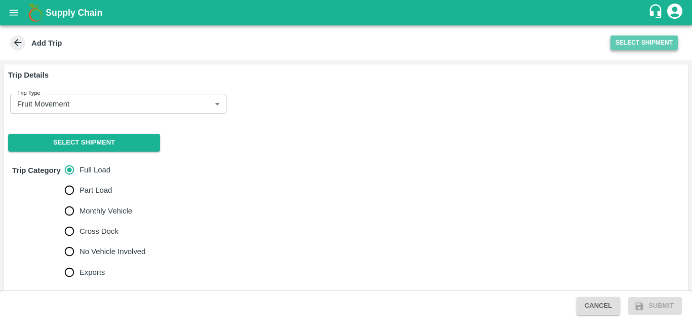
click at [646, 39] on button "Select Shipment" at bounding box center [643, 42] width 67 height 15
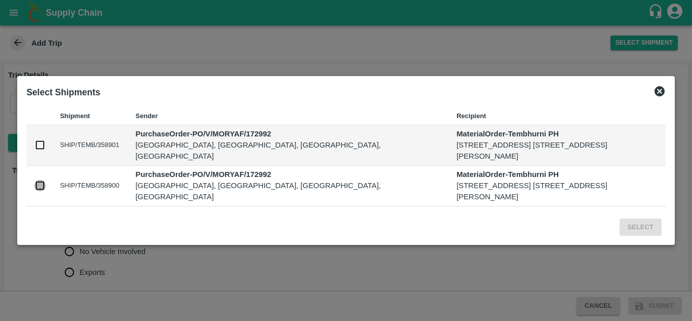
click at [41, 191] on input "checkbox" at bounding box center [39, 185] width 11 height 11
checkbox input "true"
click at [35, 139] on input "checkbox" at bounding box center [39, 144] width 11 height 11
checkbox input "true"
click at [640, 232] on button "Select" at bounding box center [641, 227] width 42 height 18
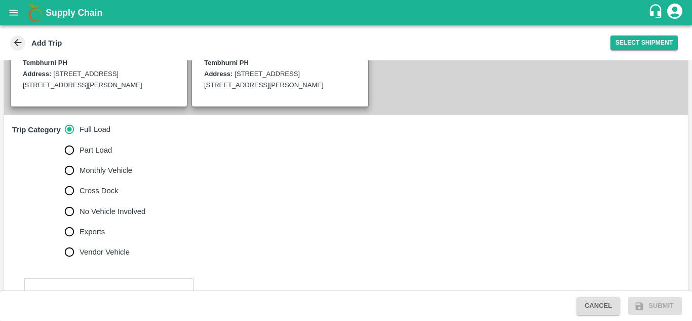
scroll to position [261, 0]
click at [68, 210] on input "No Vehicle Involved" at bounding box center [69, 212] width 20 height 20
radio input "true"
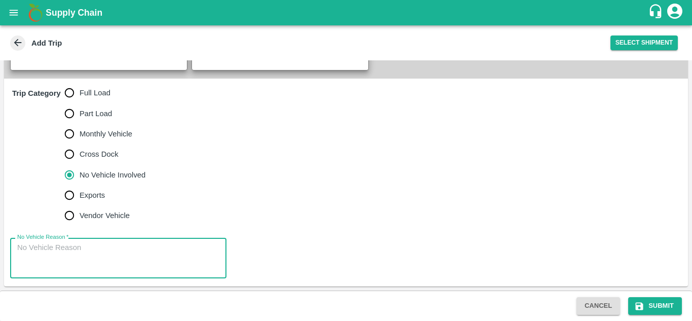
click at [39, 259] on textarea "No Vehicle Reason   *" at bounding box center [118, 258] width 202 height 32
type textarea "Field Dump"
click at [672, 305] on button "Submit" at bounding box center [655, 306] width 54 height 18
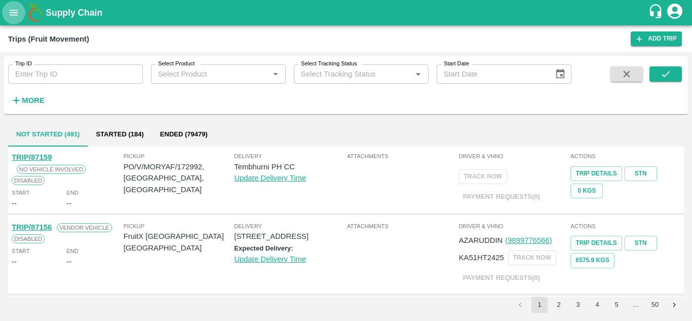
click at [18, 17] on icon "open drawer" at bounding box center [13, 12] width 11 height 11
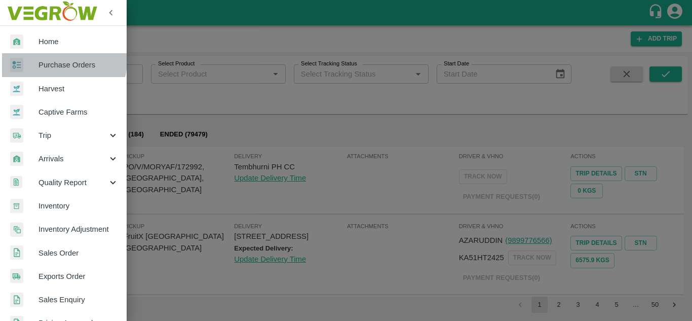
click at [61, 61] on span "Purchase Orders" at bounding box center [79, 64] width 80 height 11
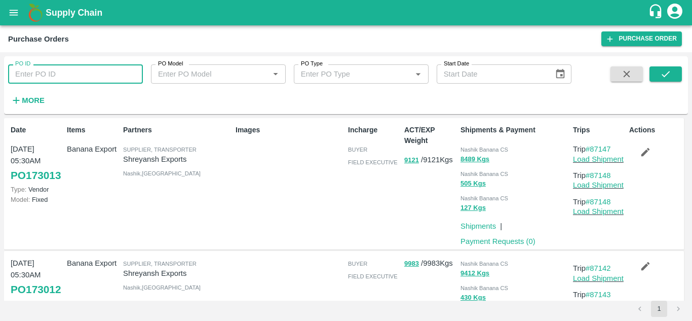
click at [33, 76] on input "PO ID" at bounding box center [75, 73] width 135 height 19
type input "172992"
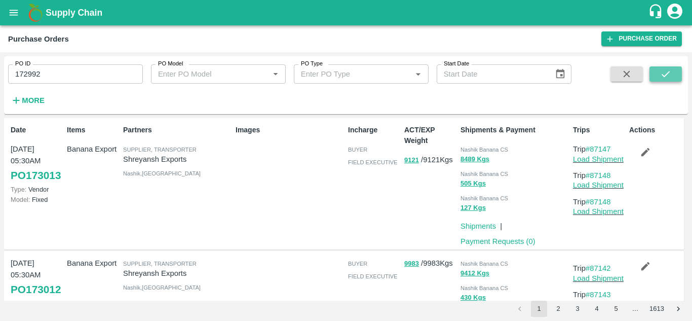
click at [664, 69] on icon "submit" at bounding box center [665, 73] width 11 height 11
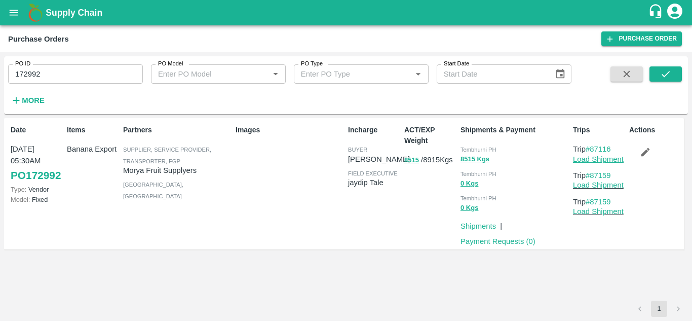
click at [599, 159] on link "Load Shipment" at bounding box center [598, 159] width 51 height 8
click at [606, 183] on link "Load Shipment" at bounding box center [598, 185] width 51 height 8
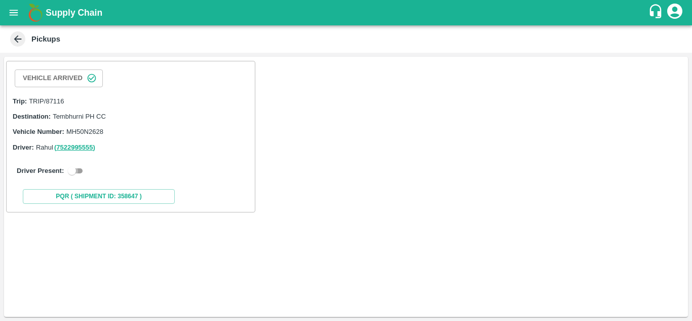
click at [78, 169] on input "checkbox" at bounding box center [72, 171] width 36 height 12
checkbox input "true"
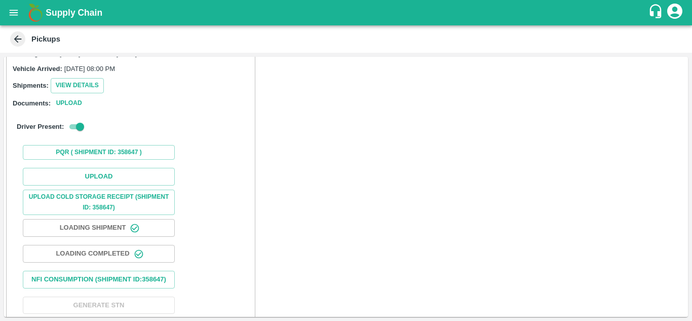
scroll to position [130, 0]
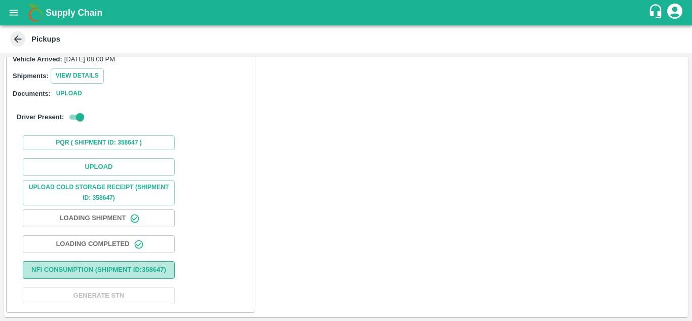
click at [88, 261] on button "Nfi Consumption (SHIPMENT ID: 358647 )" at bounding box center [99, 270] width 152 height 18
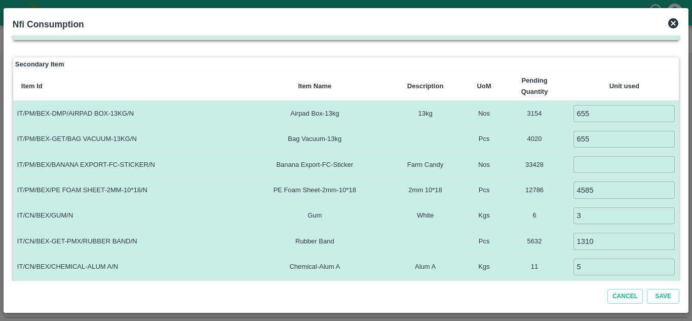
scroll to position [154, 0]
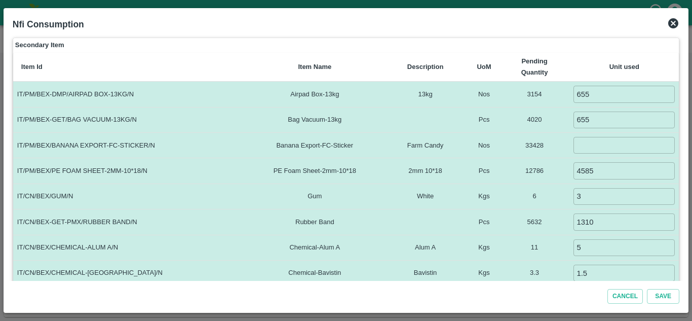
click at [591, 144] on input "number" at bounding box center [623, 145] width 101 height 17
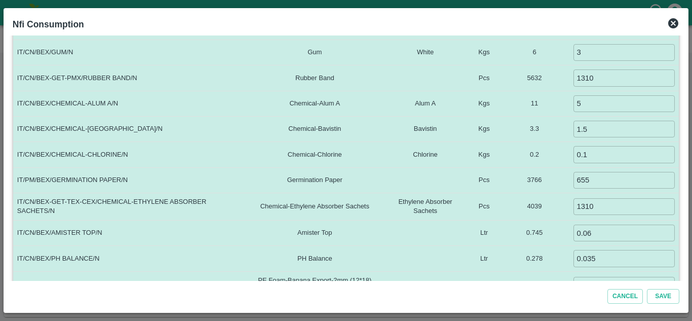
scroll to position [320, 0]
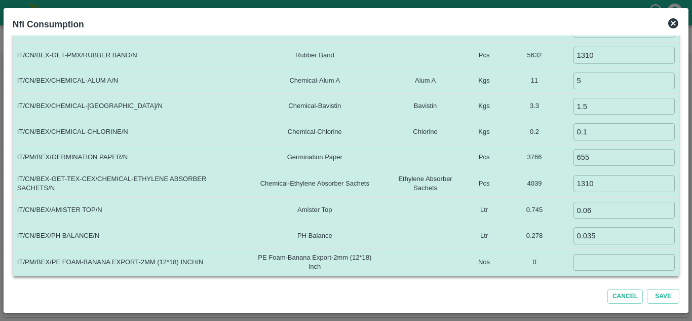
type input "10000"
click at [584, 263] on input "number" at bounding box center [623, 262] width 101 height 17
type input "0"
click at [658, 300] on button "Save" at bounding box center [663, 296] width 32 height 15
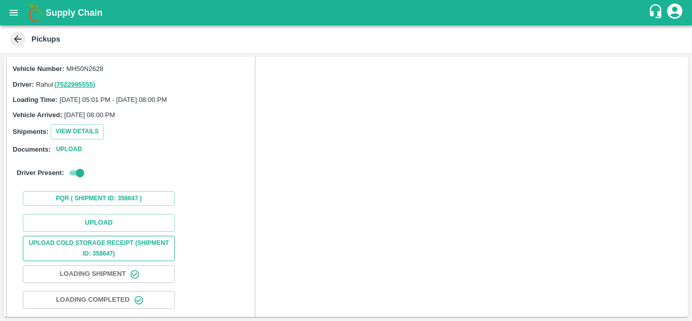
scroll to position [62, 0]
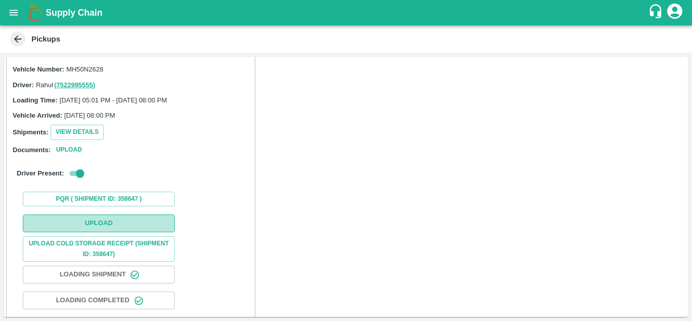
click at [124, 227] on button "Upload" at bounding box center [99, 223] width 152 height 18
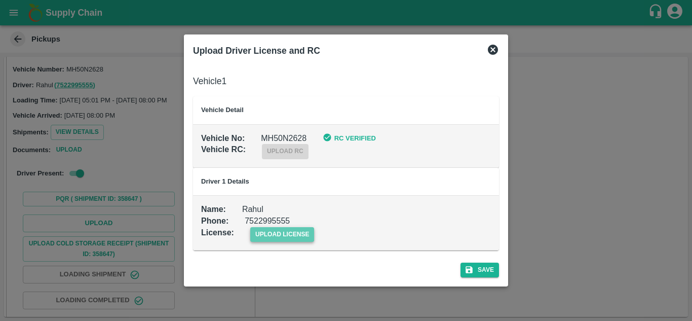
click at [286, 229] on span "upload license" at bounding box center [282, 234] width 64 height 15
click at [0, 0] on input "upload license" at bounding box center [0, 0] width 0 height 0
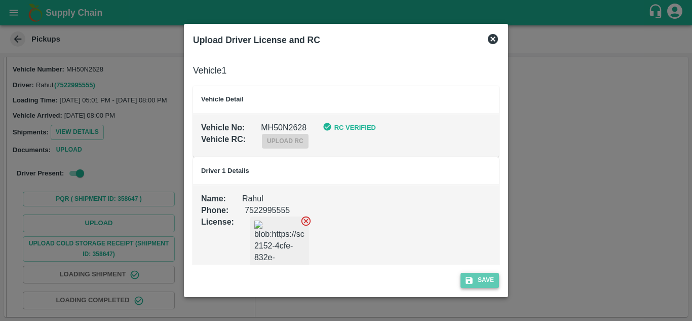
click at [490, 279] on button "Save" at bounding box center [480, 280] width 39 height 15
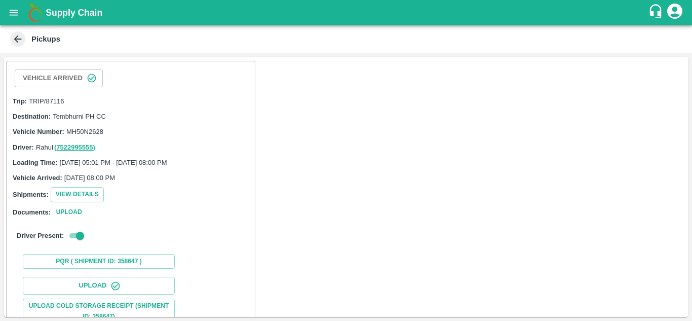
scroll to position [156, 0]
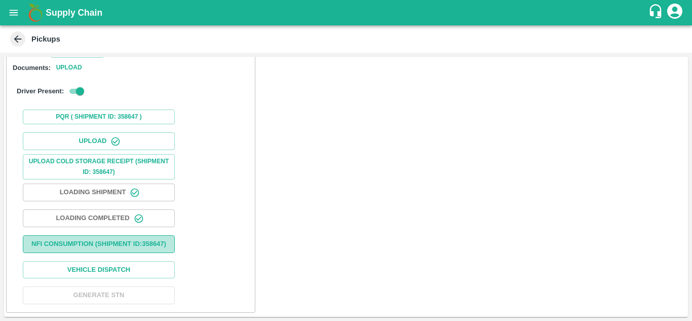
click at [113, 235] on button "Nfi Consumption (SHIPMENT ID: 358647 )" at bounding box center [99, 244] width 152 height 18
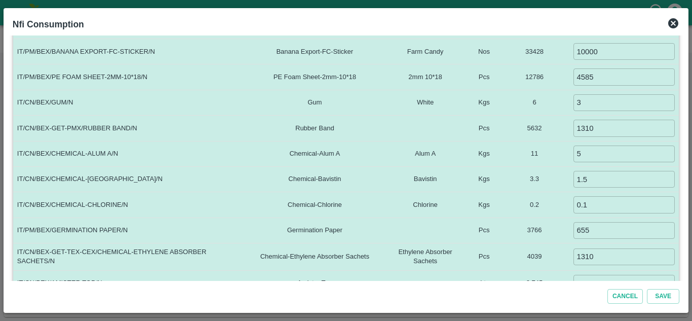
scroll to position [320, 0]
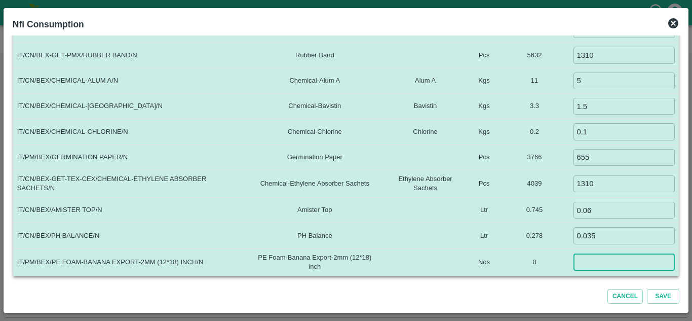
click at [597, 259] on input "number" at bounding box center [623, 262] width 101 height 17
type input "0"
click at [665, 292] on button "Save" at bounding box center [663, 296] width 32 height 15
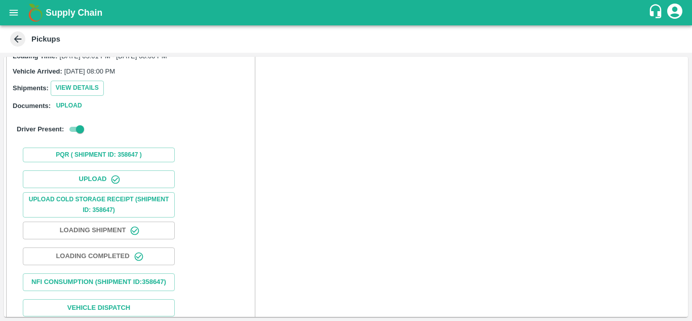
scroll to position [156, 0]
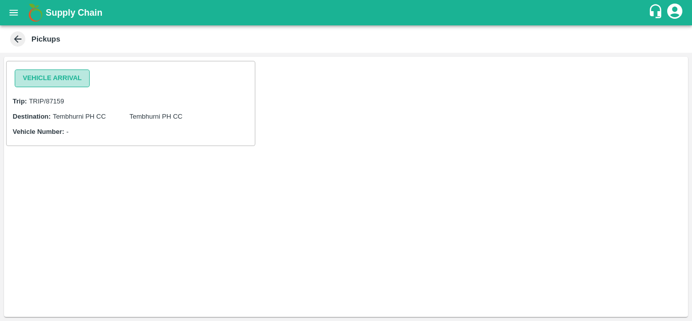
click at [43, 74] on button "Vehicle Arrival" at bounding box center [52, 78] width 75 height 18
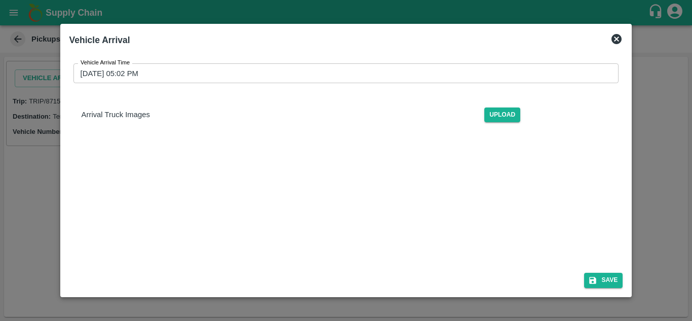
click at [613, 41] on icon at bounding box center [616, 39] width 10 height 10
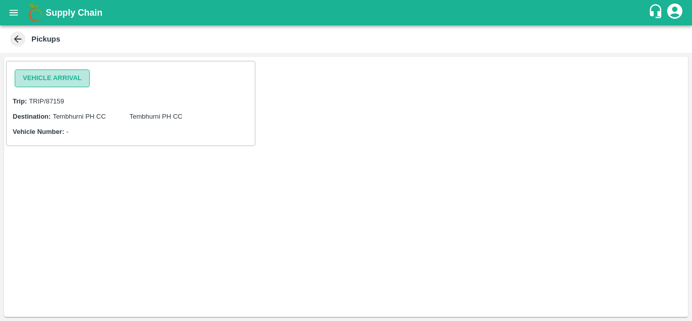
click at [58, 79] on button "Vehicle Arrival" at bounding box center [52, 78] width 75 height 18
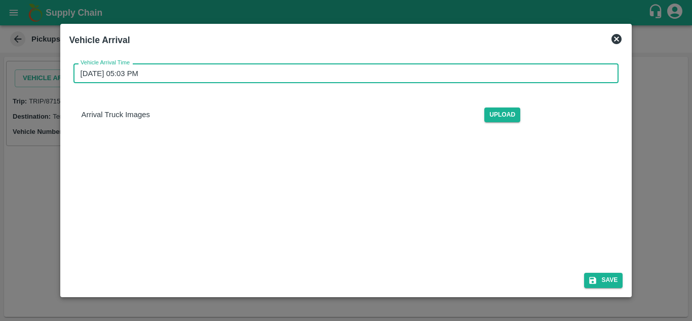
click at [123, 71] on input "[DATE] 05:03 PM" at bounding box center [342, 72] width 539 height 19
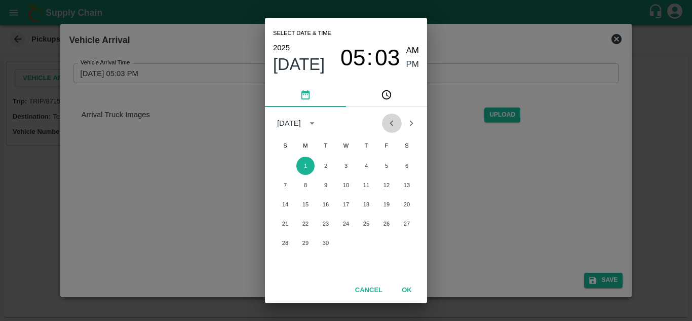
click at [392, 124] on icon "Previous month" at bounding box center [392, 123] width 4 height 6
click at [284, 264] on button "31" at bounding box center [285, 262] width 18 height 18
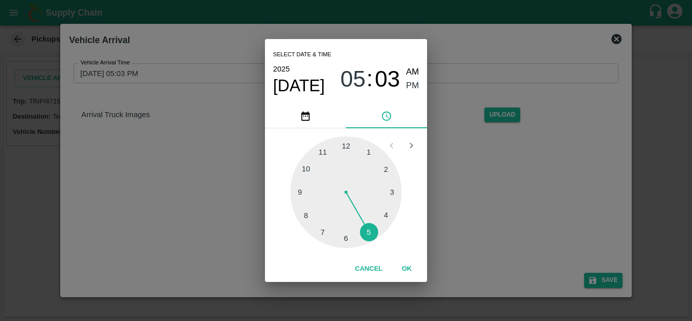
click at [307, 165] on div at bounding box center [345, 191] width 111 height 111
click at [342, 141] on div at bounding box center [345, 191] width 111 height 111
click at [343, 142] on div at bounding box center [345, 191] width 111 height 111
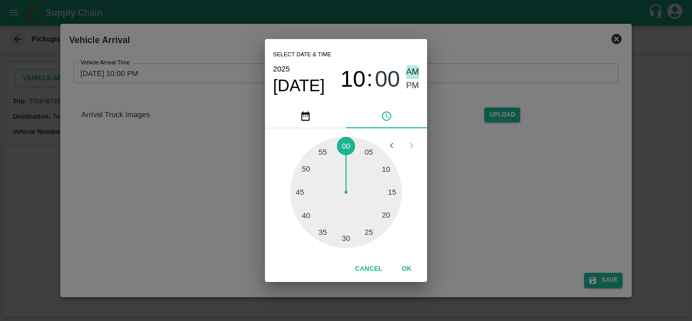
click at [415, 69] on span "AM" at bounding box center [412, 72] width 13 height 14
type input "[DATE] 10:00 AM"
click at [403, 265] on button "OK" at bounding box center [407, 269] width 32 height 18
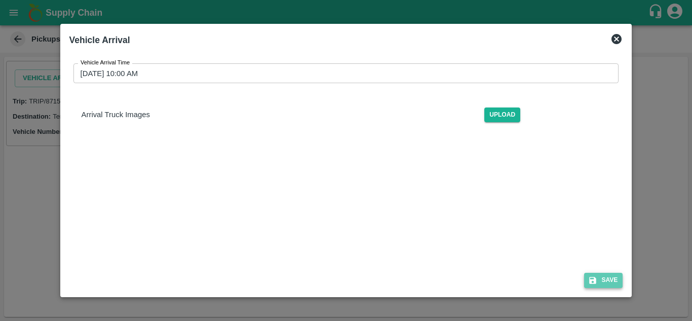
click at [607, 279] on button "Save" at bounding box center [603, 280] width 39 height 15
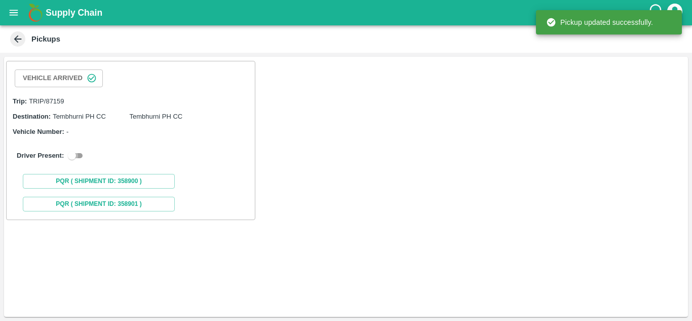
click at [78, 154] on input "checkbox" at bounding box center [72, 155] width 36 height 12
checkbox input "true"
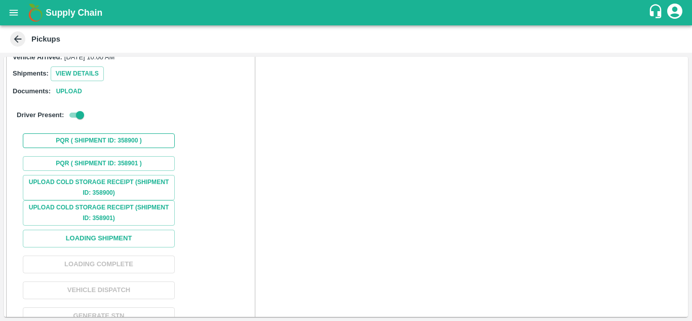
scroll to position [111, 0]
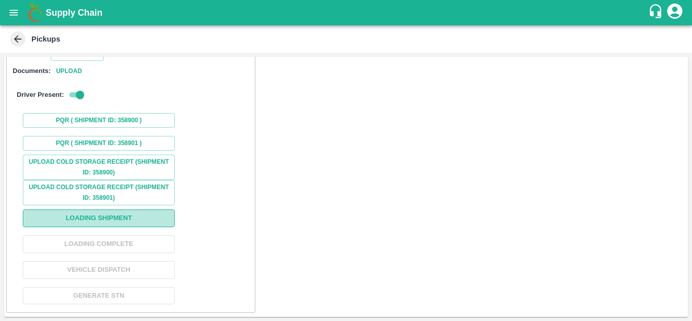
click at [89, 213] on button "Loading Shipment" at bounding box center [99, 218] width 152 height 18
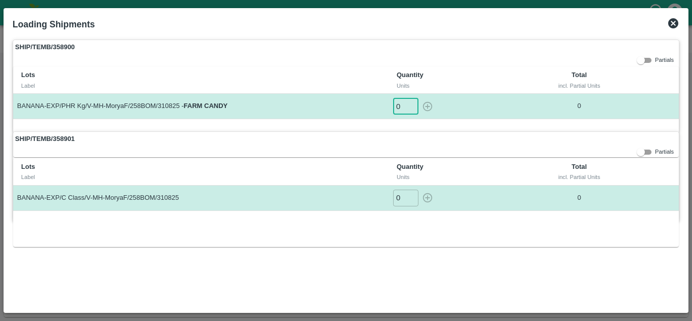
click at [402, 103] on input "0" at bounding box center [405, 106] width 25 height 17
type input "1"
click at [419, 98] on button "button" at bounding box center [427, 106] width 16 height 17
type input "0"
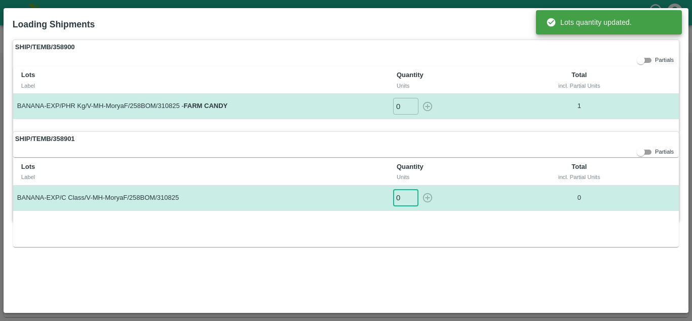
click at [403, 199] on input "0" at bounding box center [405, 197] width 25 height 17
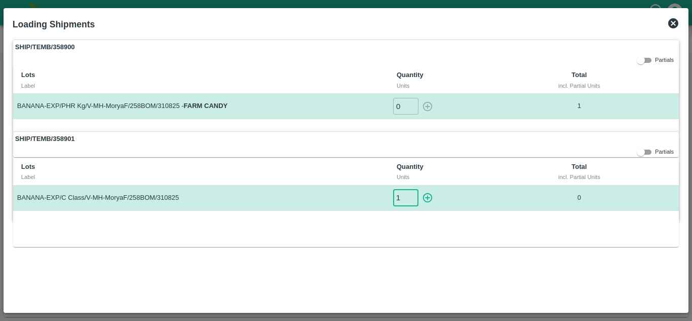
type input "1"
click at [419, 189] on button "button" at bounding box center [427, 197] width 16 height 17
type input "0"
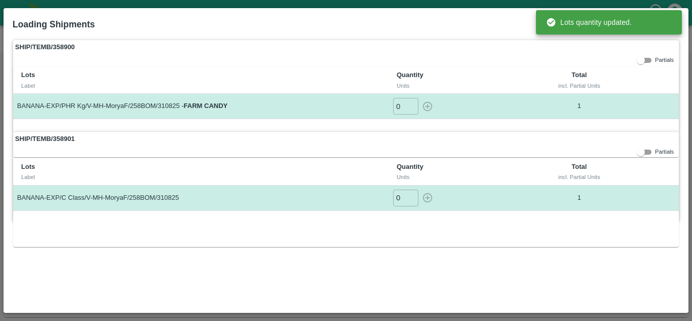
click at [526, 264] on div "SHIP/TEMB/358900 Partials Lots Label Quantity Units Total incl. Partial Units B…" at bounding box center [346, 171] width 675 height 272
click at [525, 235] on div "Lots Label Quantity Units Total incl. Partial Units BANANA-EXP/C Class/V-MH-Mor…" at bounding box center [346, 202] width 666 height 89
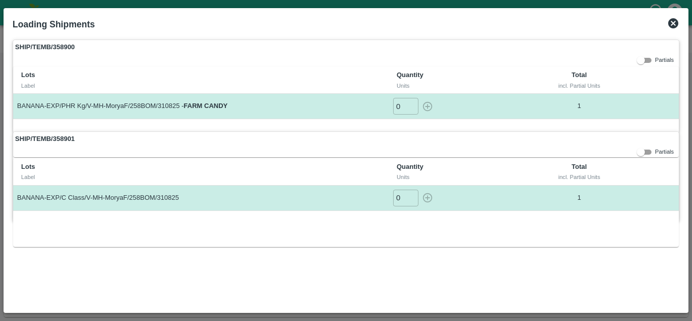
click at [672, 23] on icon at bounding box center [673, 23] width 10 height 10
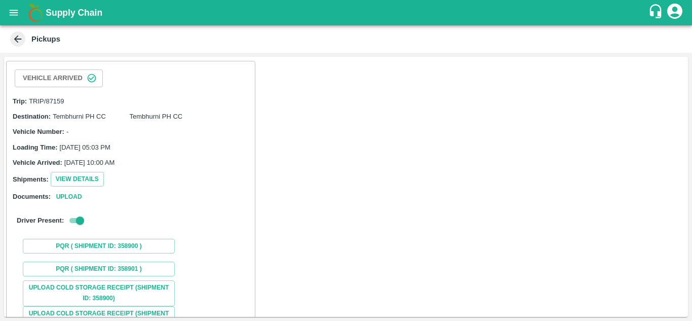
scroll to position [126, 0]
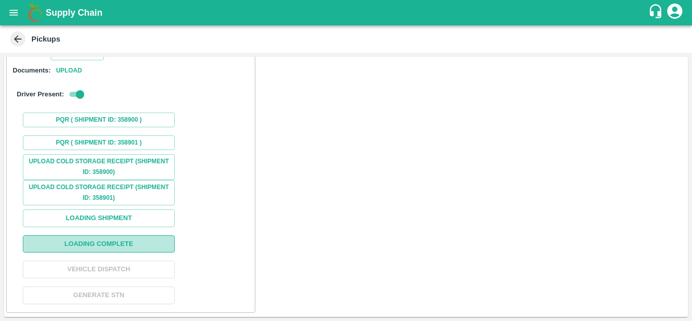
click at [100, 247] on button "Loading Complete" at bounding box center [99, 244] width 152 height 18
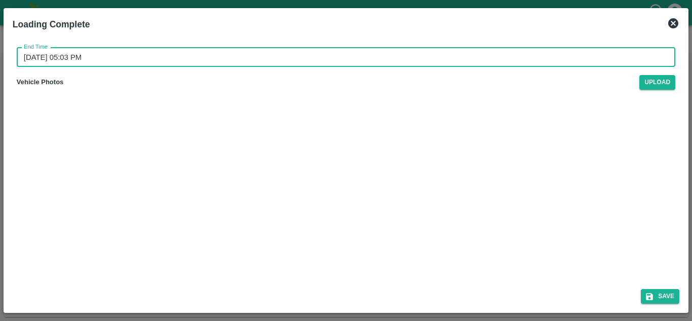
click at [79, 60] on input "[DATE] 05:03 PM" at bounding box center [343, 57] width 652 height 19
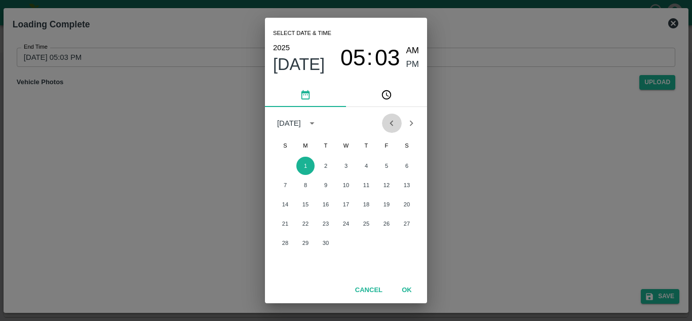
click at [391, 124] on icon "Previous month" at bounding box center [392, 123] width 4 height 6
click at [288, 261] on button "31" at bounding box center [285, 262] width 18 height 18
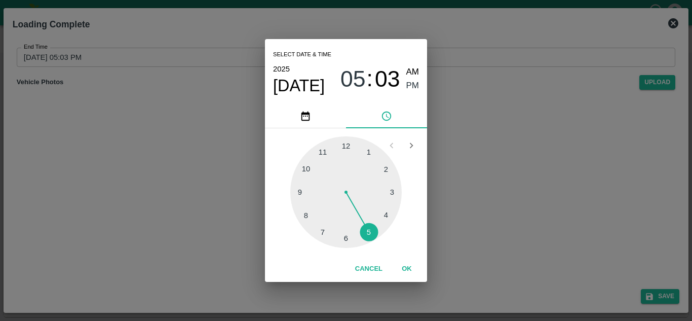
click at [345, 139] on div at bounding box center [345, 191] width 111 height 111
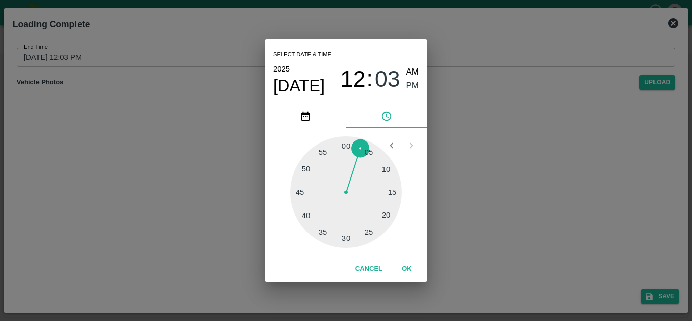
click at [347, 146] on div at bounding box center [345, 191] width 111 height 111
click at [410, 87] on span "PM" at bounding box center [412, 86] width 13 height 14
click at [404, 273] on button "OK" at bounding box center [407, 269] width 32 height 18
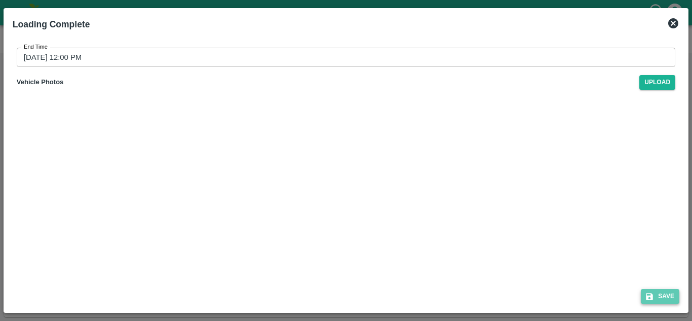
click at [665, 295] on button "Save" at bounding box center [660, 296] width 39 height 15
type input "01/09/2025 05:04 PM"
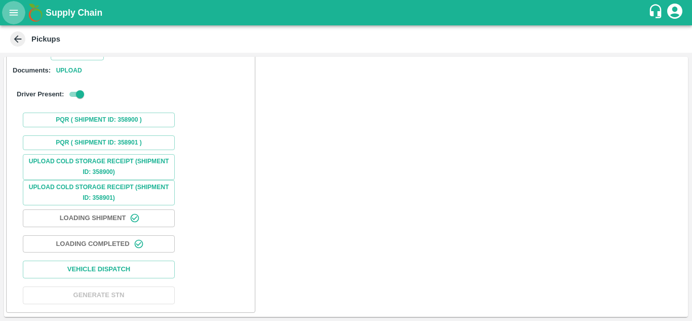
click at [17, 12] on icon "open drawer" at bounding box center [13, 12] width 11 height 11
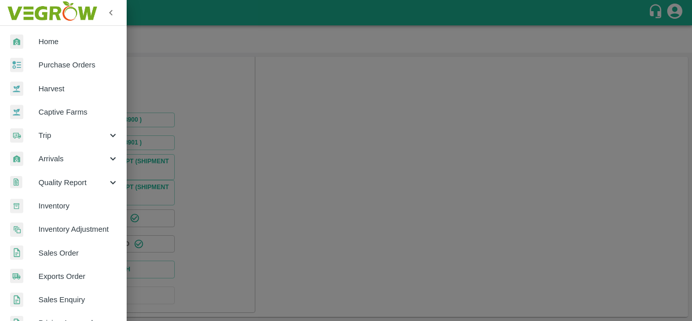
click at [246, 84] on div at bounding box center [346, 160] width 692 height 321
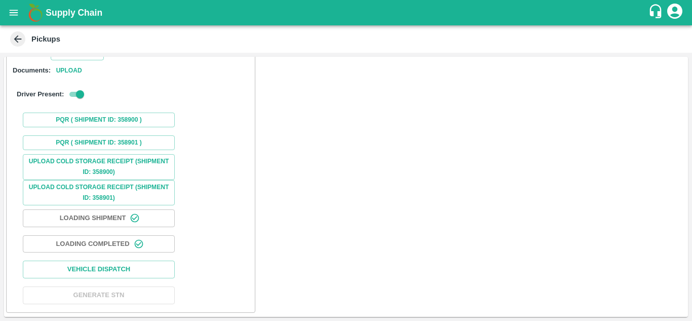
scroll to position [0, 0]
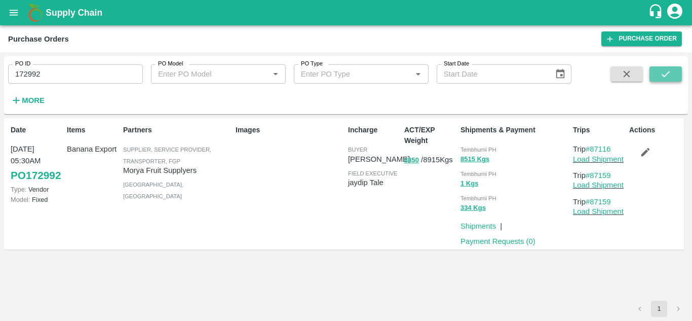
click at [661, 72] on icon "submit" at bounding box center [665, 73] width 11 height 11
click at [594, 160] on link "Load Shipment" at bounding box center [598, 159] width 51 height 8
click at [605, 146] on link "#87116" at bounding box center [598, 149] width 25 height 8
click at [646, 149] on icon "button" at bounding box center [645, 151] width 11 height 11
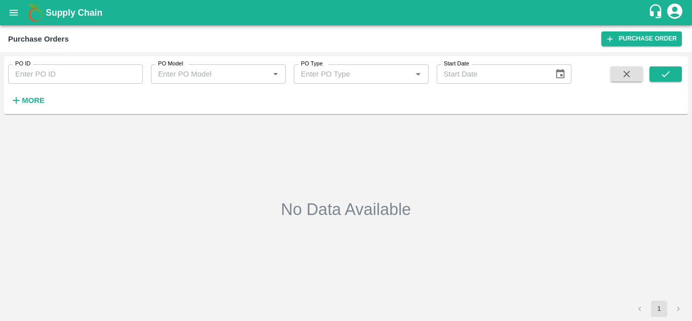
type input "172992"
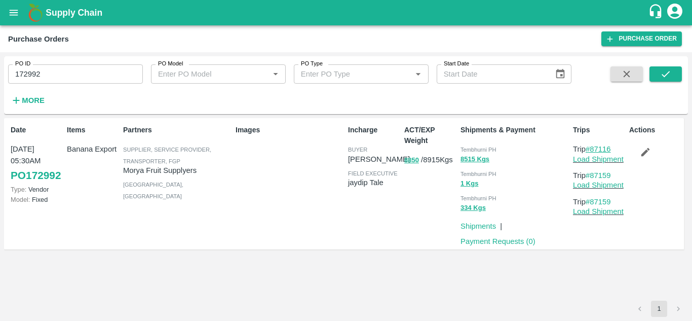
click at [606, 146] on link "#87116" at bounding box center [598, 149] width 25 height 8
click at [644, 152] on icon "button" at bounding box center [645, 152] width 9 height 9
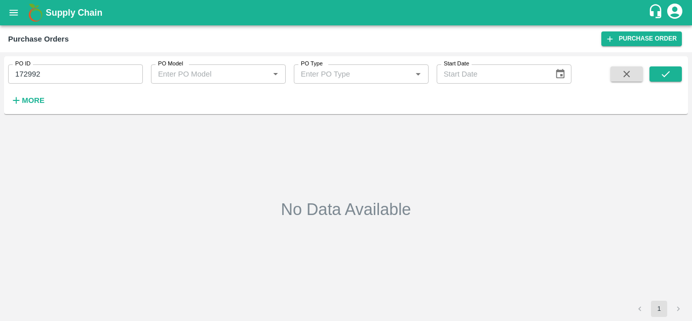
type input "172992"
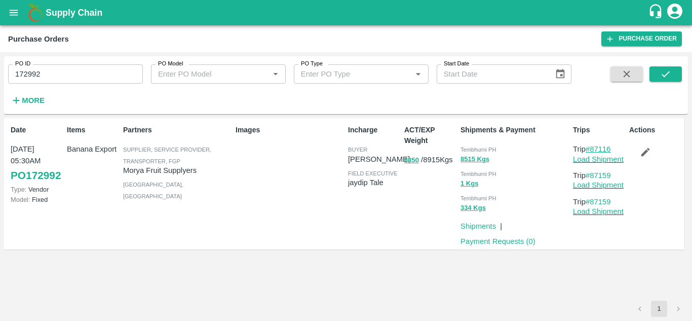
drag, startPoint x: 616, startPoint y: 147, endPoint x: 593, endPoint y: 148, distance: 22.8
click at [593, 148] on p "Trip #87116" at bounding box center [599, 148] width 52 height 11
copy link "87116"
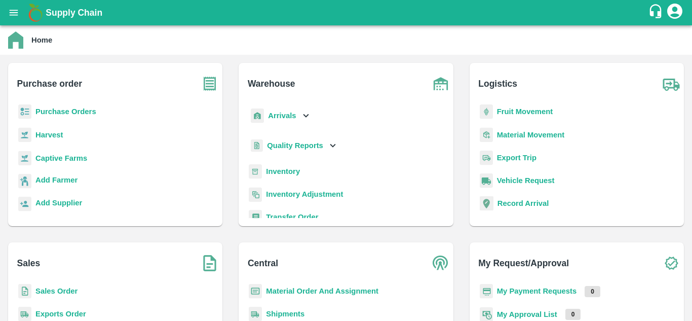
click at [524, 111] on b "Fruit Movement" at bounding box center [525, 111] width 56 height 8
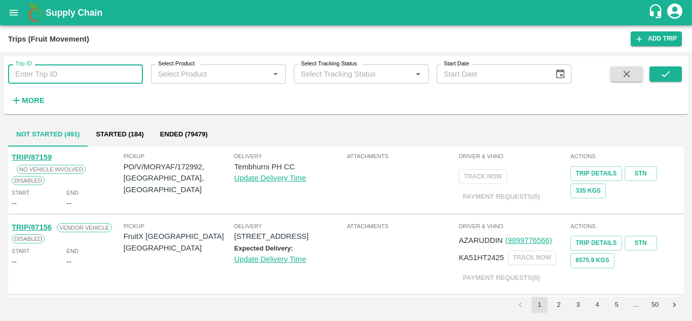
click at [60, 67] on input "Trip ID" at bounding box center [75, 73] width 135 height 19
paste input "87116"
type input "87116"
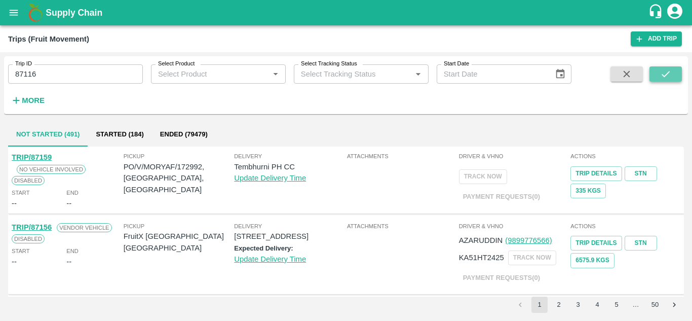
click at [665, 71] on icon "submit" at bounding box center [665, 73] width 11 height 11
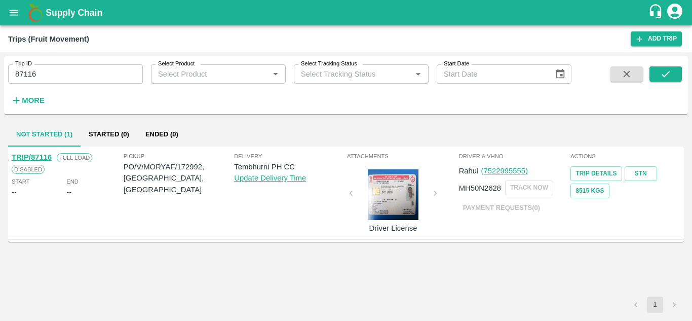
click at [35, 155] on link "TRIP/87116" at bounding box center [32, 157] width 40 height 8
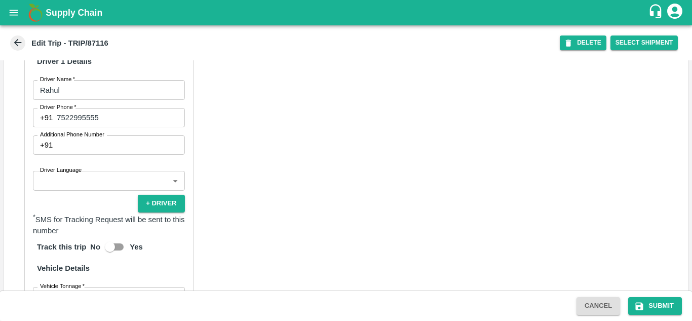
scroll to position [588, 0]
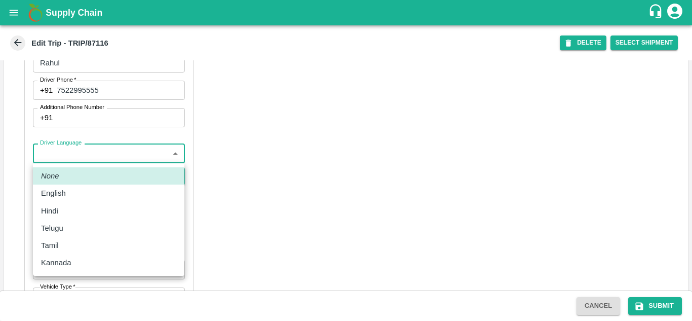
click at [90, 156] on body "Supply Chain Edit Trip - TRIP/87116 DELETE Select Shipment Trip Details Trip Ty…" at bounding box center [346, 160] width 692 height 321
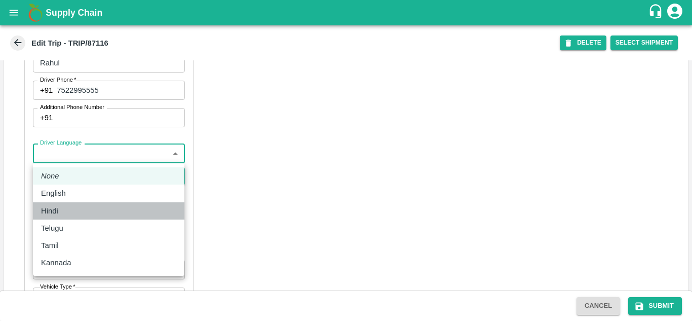
click at [55, 210] on p "Hindi" at bounding box center [49, 210] width 17 height 11
type input "hi"
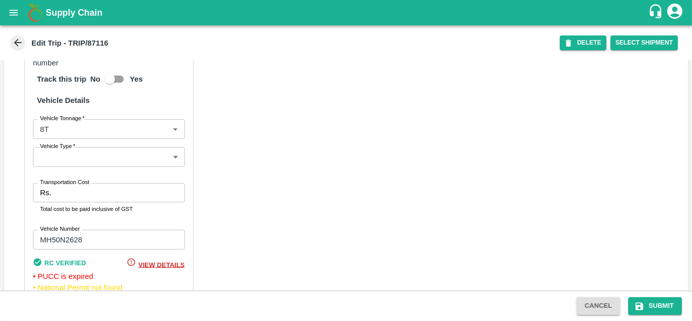
scroll to position [729, 0]
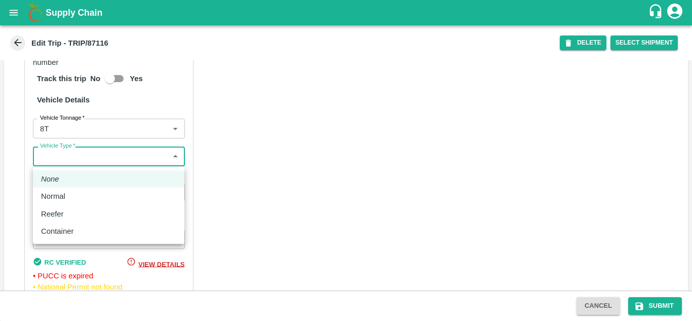
click at [116, 161] on body "Supply Chain Edit Trip - TRIP/87116 DELETE Select Shipment Trip Details Trip Ty…" at bounding box center [346, 160] width 692 height 321
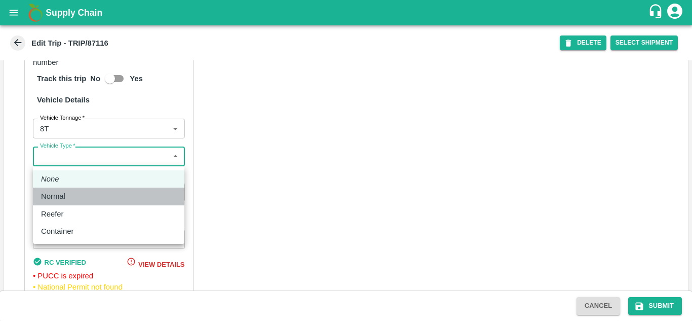
click at [60, 197] on p "Normal" at bounding box center [53, 195] width 24 height 11
type input "Normal"
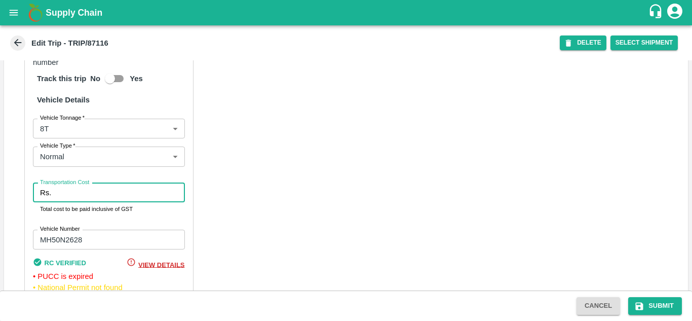
click at [63, 196] on input "Transportation Cost" at bounding box center [119, 192] width 129 height 19
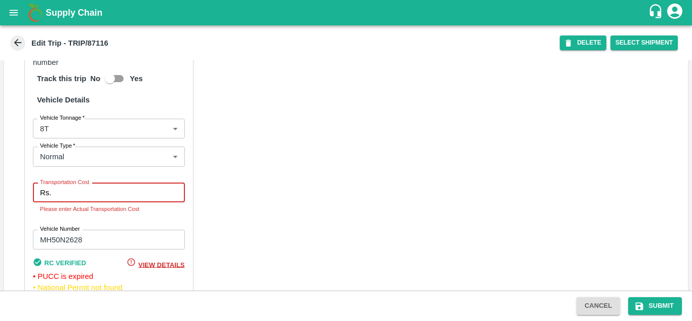
click at [62, 193] on input "Transportation Cost" at bounding box center [119, 192] width 129 height 19
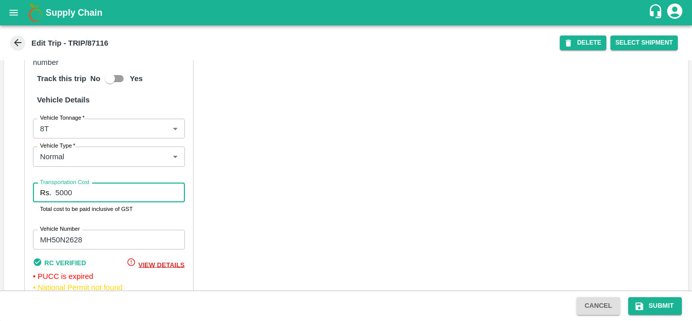
type input "5000"
click at [293, 221] on div "Partner Details Partner   * Partner Add Transporter Driver 1 Details Driver Nam…" at bounding box center [346, 70] width 684 height 543
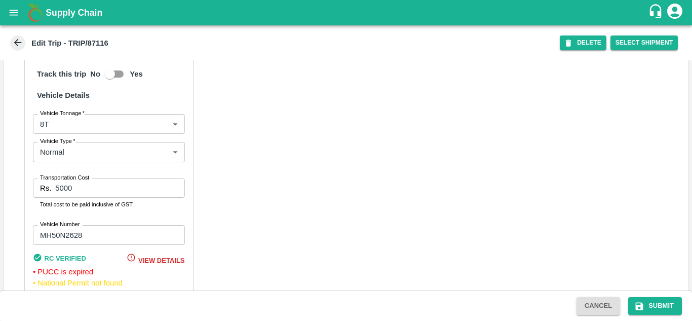
scroll to position [747, 0]
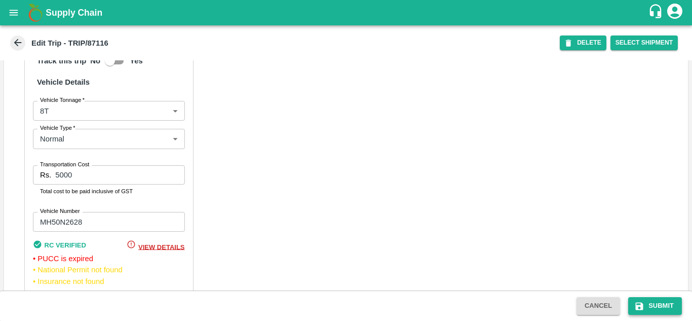
click at [661, 308] on button "Submit" at bounding box center [655, 306] width 54 height 18
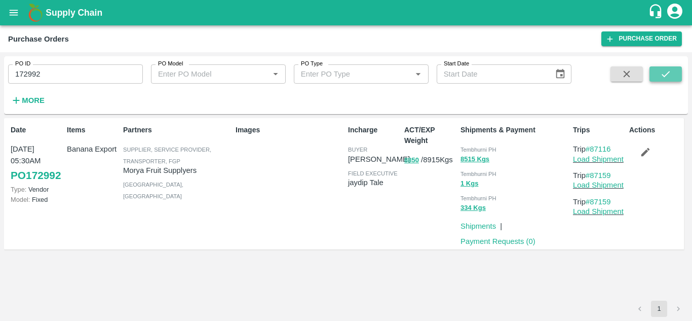
click at [667, 71] on icon "submit" at bounding box center [665, 73] width 11 height 11
click at [591, 158] on link "Load Shipment" at bounding box center [598, 159] width 51 height 8
click at [598, 186] on link "Load Shipment" at bounding box center [598, 185] width 51 height 8
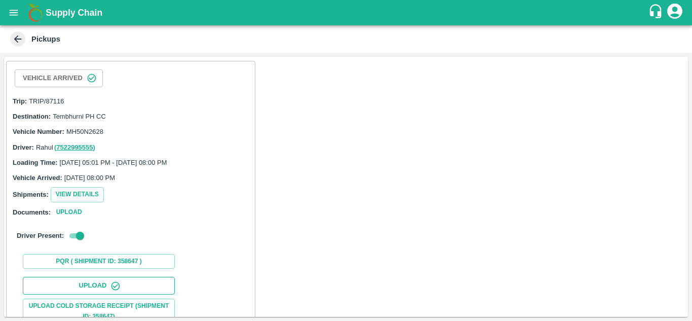
scroll to position [156, 0]
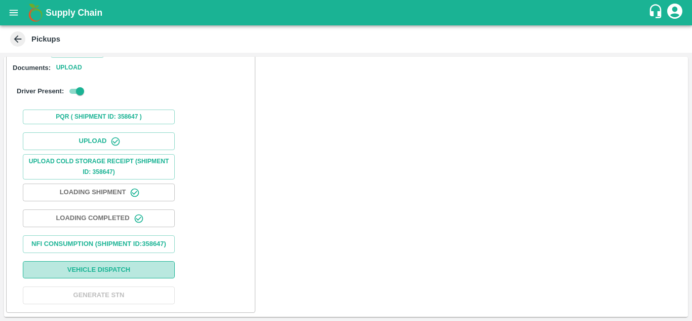
click at [119, 264] on button "Vehicle Dispatch" at bounding box center [99, 270] width 152 height 18
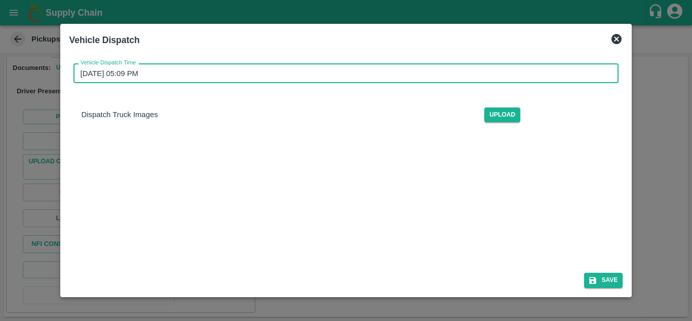
click at [123, 70] on input "01/09/2025 05:09 PM" at bounding box center [342, 72] width 539 height 19
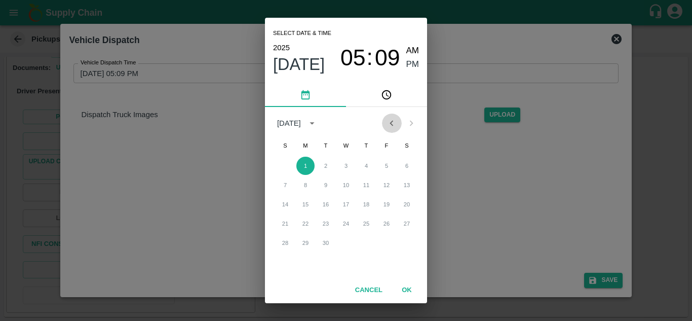
click at [391, 123] on icon "Previous month" at bounding box center [392, 123] width 4 height 6
click at [284, 258] on button "31" at bounding box center [285, 262] width 18 height 18
type input "[DATE] 05:09 PM"
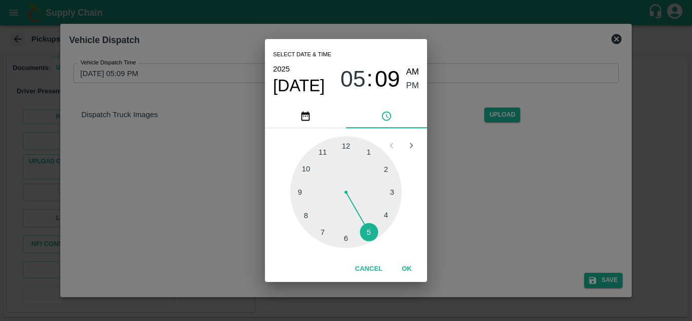
click at [371, 229] on div at bounding box center [345, 191] width 111 height 111
click at [387, 165] on div at bounding box center [345, 191] width 111 height 111
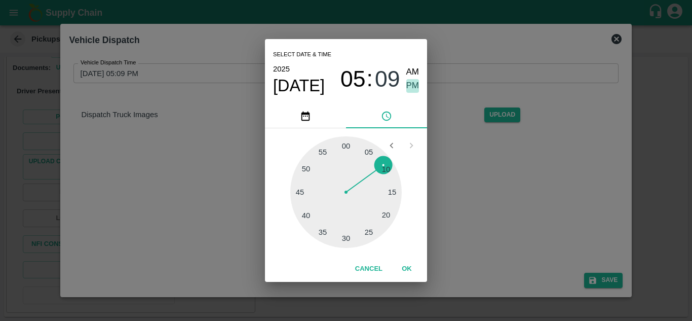
click at [412, 85] on span "PM" at bounding box center [412, 86] width 13 height 14
click at [406, 267] on button "OK" at bounding box center [407, 269] width 32 height 18
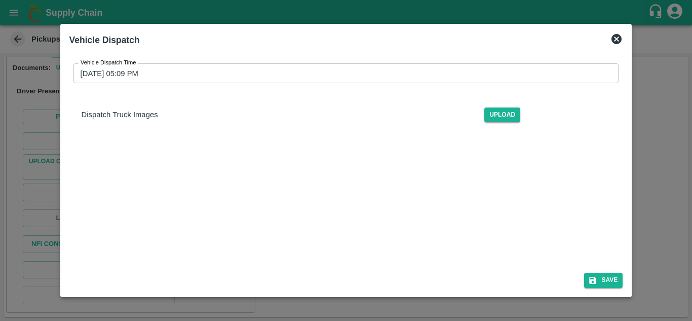
click at [295, 185] on div "Vehicle Dispatch Time [DATE] 05:09 PM Vehicle Dispatch Time Dispatch Truck Imag…" at bounding box center [346, 183] width 554 height 256
click at [607, 277] on button "Save" at bounding box center [603, 280] width 39 height 15
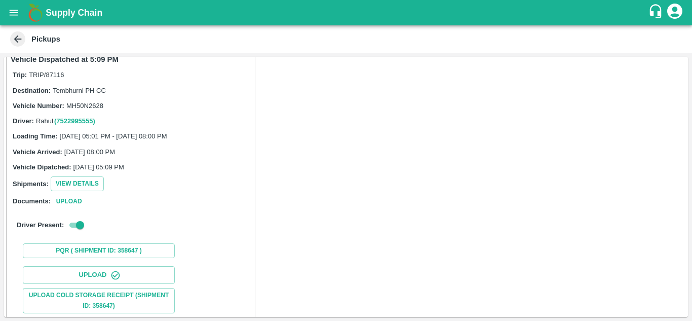
scroll to position [0, 0]
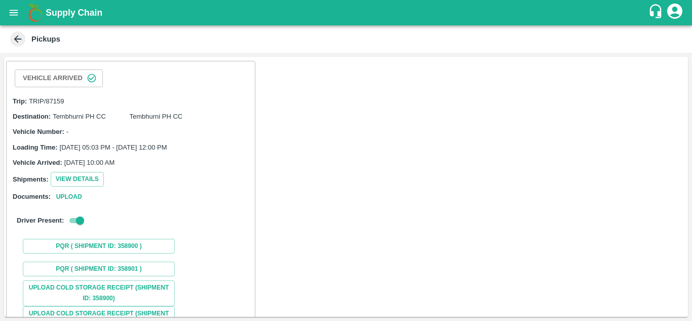
scroll to position [126, 0]
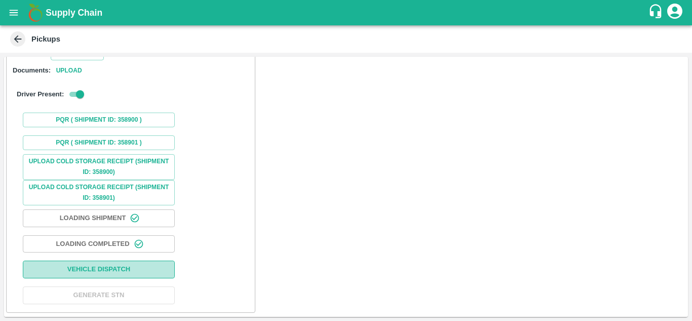
click at [107, 275] on button "Vehicle Dispatch" at bounding box center [99, 269] width 152 height 18
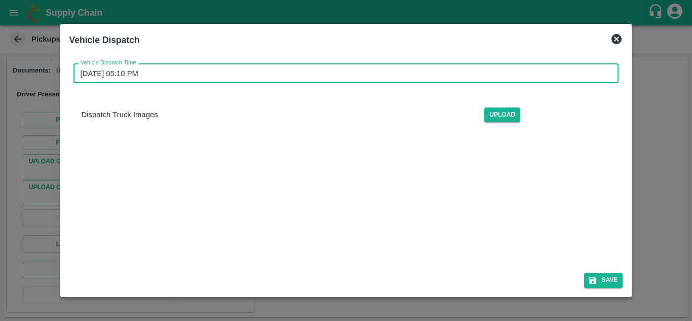
click at [147, 75] on input "[DATE] 05:10 PM" at bounding box center [342, 72] width 539 height 19
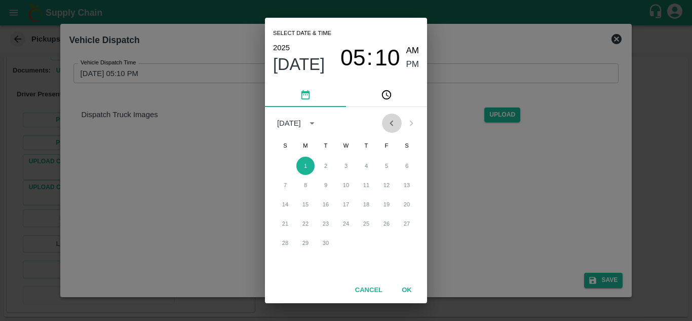
click at [391, 124] on icon "Previous month" at bounding box center [392, 123] width 4 height 6
click at [284, 263] on button "31" at bounding box center [285, 262] width 18 height 18
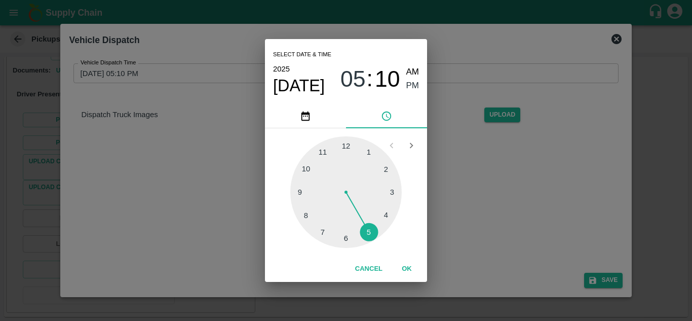
click at [370, 231] on div at bounding box center [345, 191] width 111 height 111
click at [381, 166] on div at bounding box center [345, 191] width 111 height 111
type input "[DATE] 05:09 PM"
click at [412, 86] on span "PM" at bounding box center [412, 86] width 13 height 14
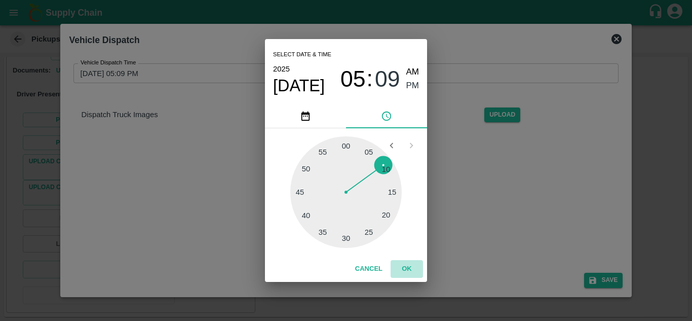
click at [403, 267] on button "OK" at bounding box center [407, 269] width 32 height 18
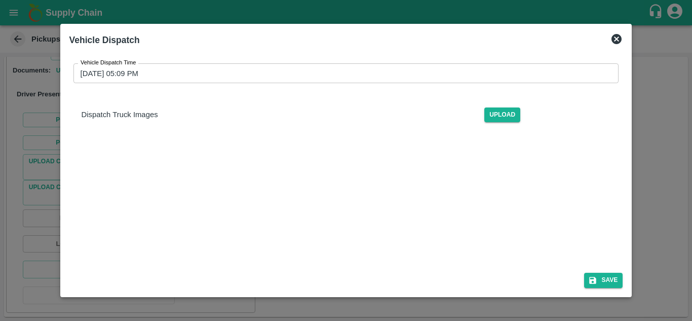
click at [322, 209] on div "Vehicle Dispatch Time [DATE] 05:09 PM Vehicle Dispatch Time Dispatch Truck Imag…" at bounding box center [346, 183] width 554 height 256
click at [617, 280] on button "Save" at bounding box center [603, 280] width 39 height 15
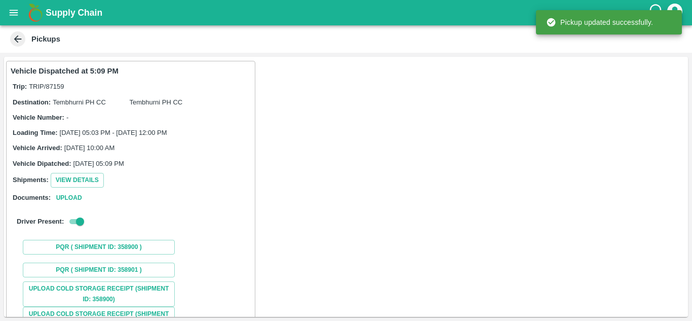
scroll to position [127, 0]
